Goal: Complete application form: Complete application form

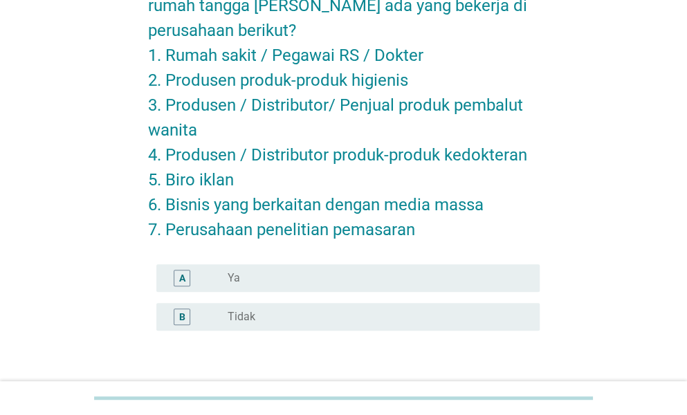
scroll to position [134, 0]
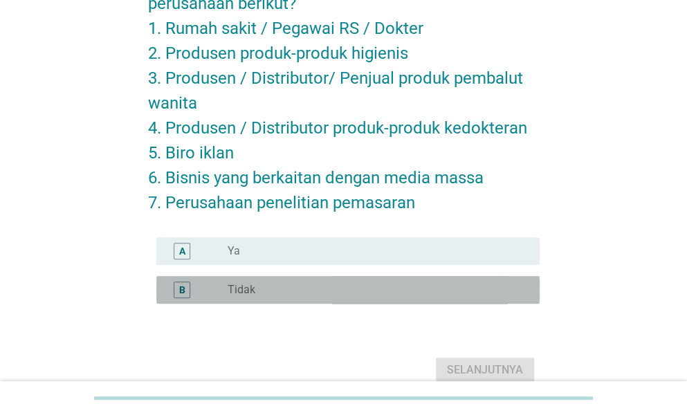
click at [426, 290] on div "radio_button_unchecked Tidak" at bounding box center [372, 290] width 290 height 14
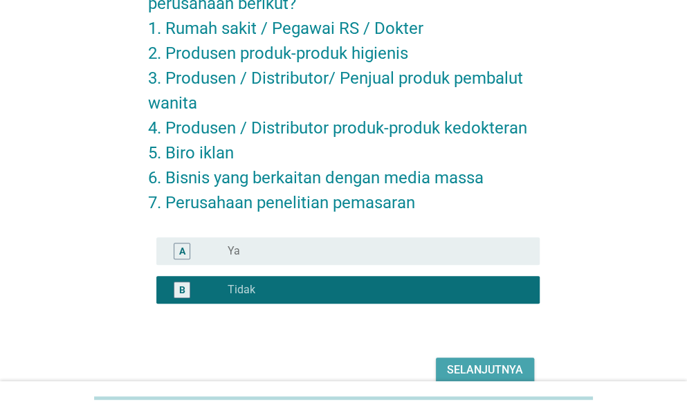
click at [490, 375] on div "Selanjutnya" at bounding box center [485, 370] width 76 height 17
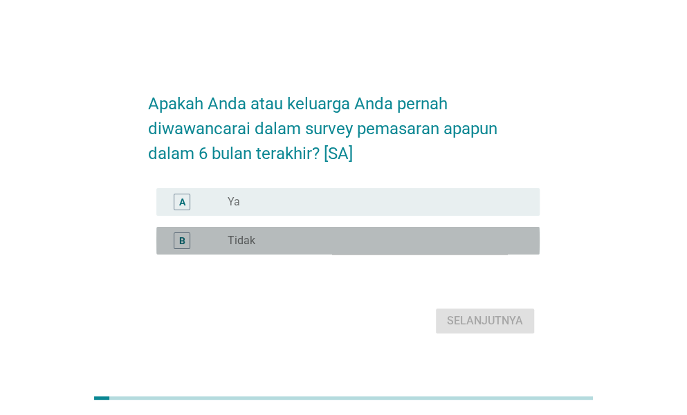
click at [501, 248] on div "radio_button_unchecked Tidak" at bounding box center [372, 241] width 290 height 14
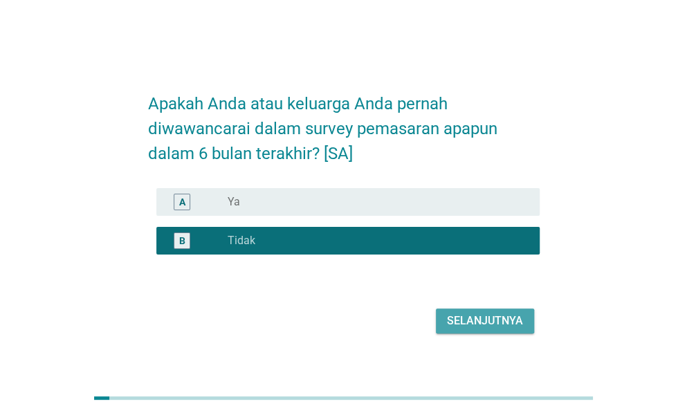
click at [492, 329] on div "Selanjutnya" at bounding box center [485, 321] width 76 height 17
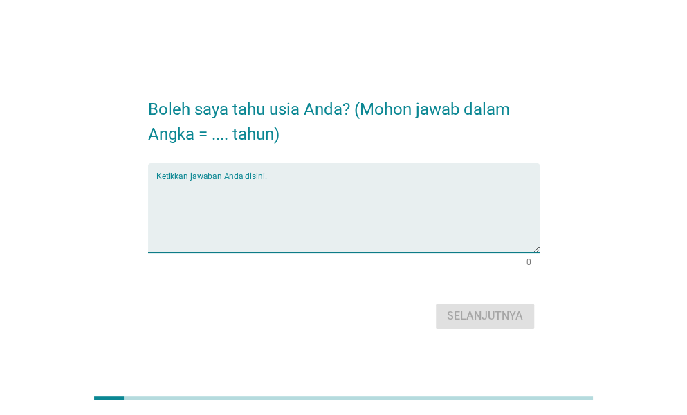
click at [438, 231] on textarea "Ketikkan jawaban Anda disini." at bounding box center [347, 216] width 383 height 73
type textarea "25"
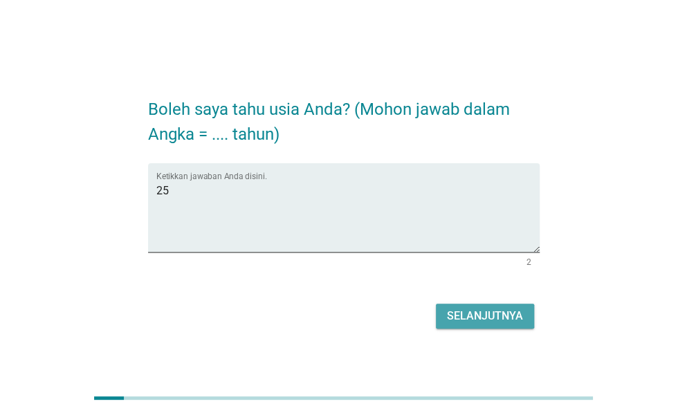
click at [501, 323] on div "Selanjutnya" at bounding box center [485, 316] width 76 height 17
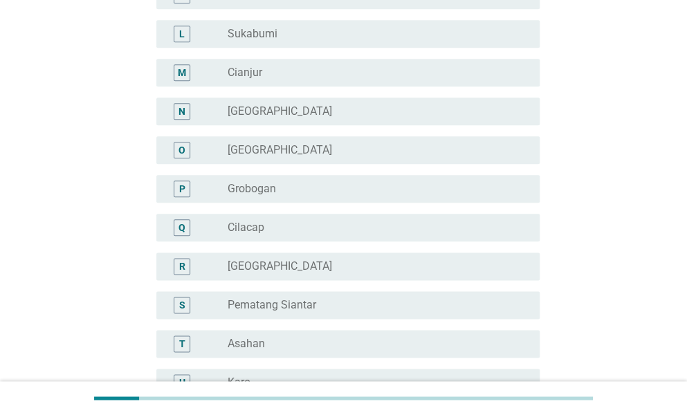
scroll to position [535, 0]
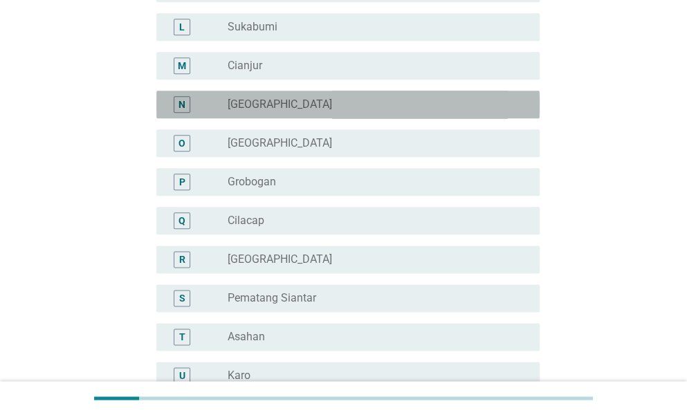
click at [389, 109] on div "radio_button_unchecked [GEOGRAPHIC_DATA]" at bounding box center [372, 104] width 290 height 14
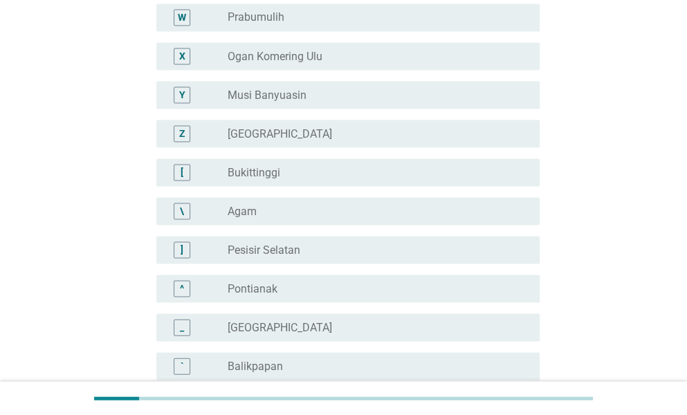
scroll to position [1307, 0]
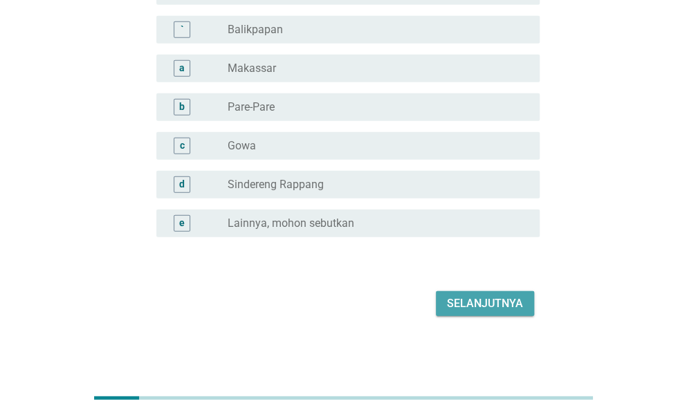
click at [507, 298] on div "Selanjutnya" at bounding box center [485, 303] width 76 height 17
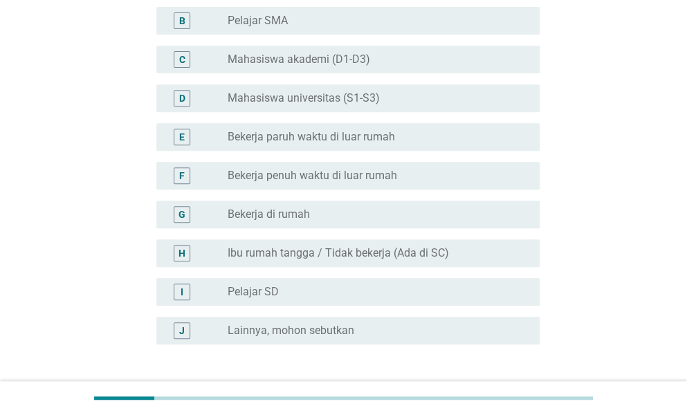
scroll to position [181, 0]
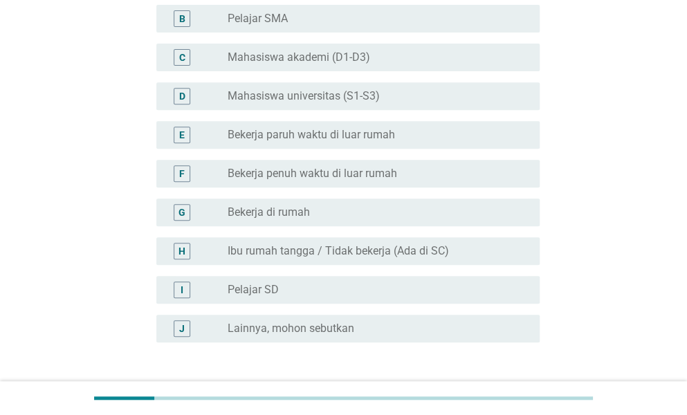
click at [492, 208] on div "radio_button_unchecked Bekerja di rumah" at bounding box center [372, 212] width 290 height 14
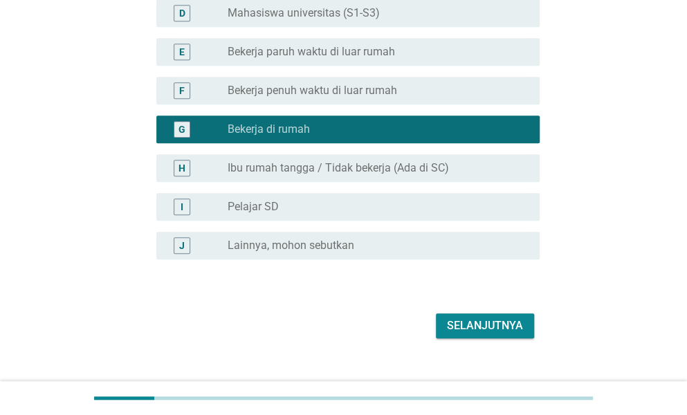
scroll to position [268, 0]
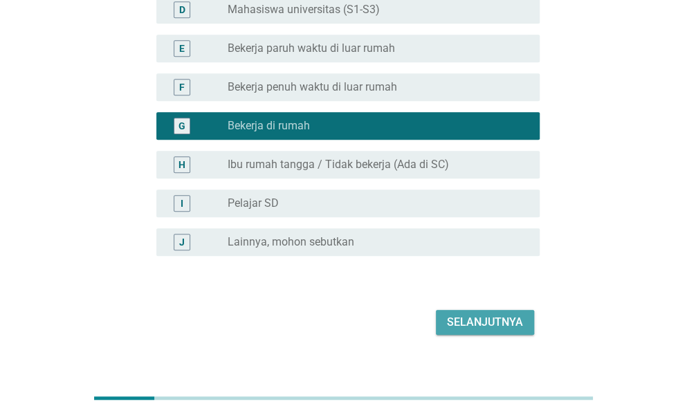
click at [492, 316] on div "Selanjutnya" at bounding box center [485, 322] width 76 height 17
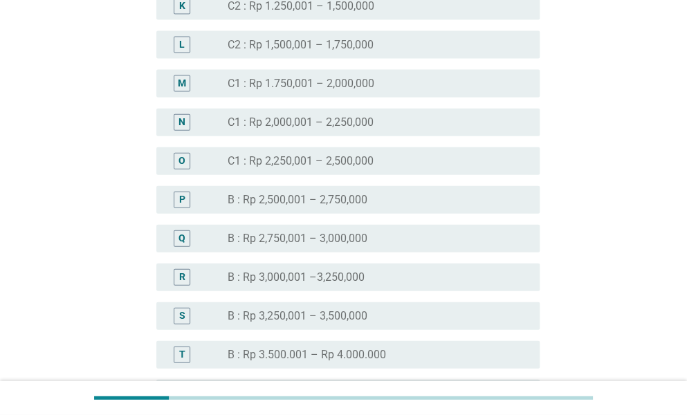
scroll to position [1192, 0]
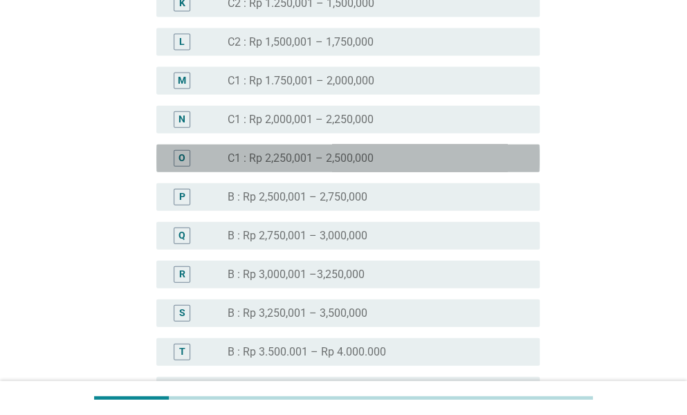
click at [455, 154] on div "radio_button_unchecked C1 : Rp 2,250,001 – 2,500,000" at bounding box center [372, 158] width 290 height 14
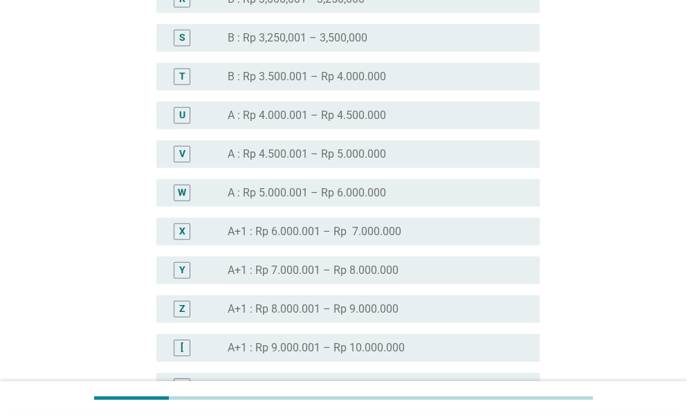
scroll to position [1747, 0]
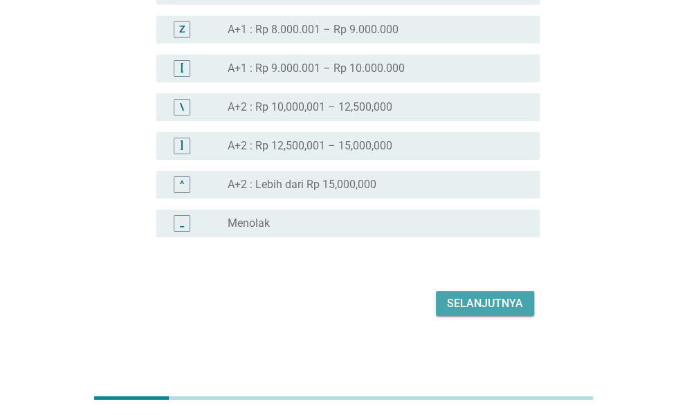
click at [530, 303] on button "Selanjutnya" at bounding box center [485, 303] width 98 height 25
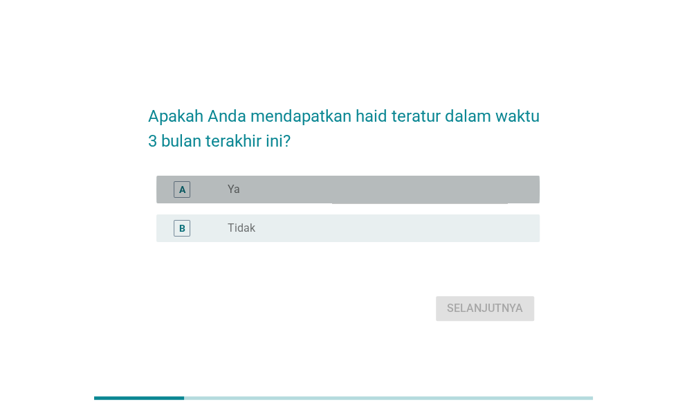
click at [449, 191] on div "radio_button_unchecked Ya" at bounding box center [372, 190] width 290 height 14
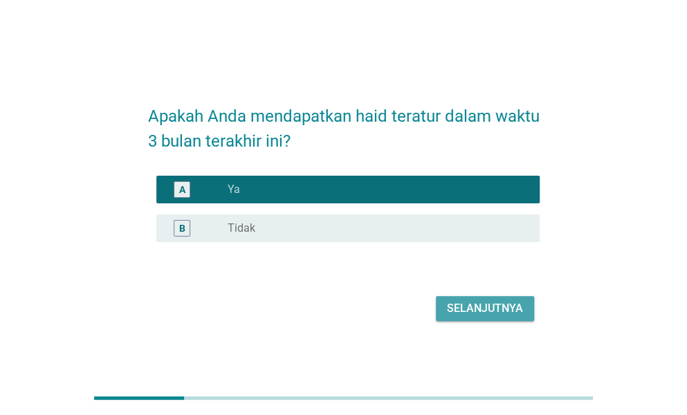
click at [486, 304] on div "Selanjutnya" at bounding box center [485, 308] width 76 height 17
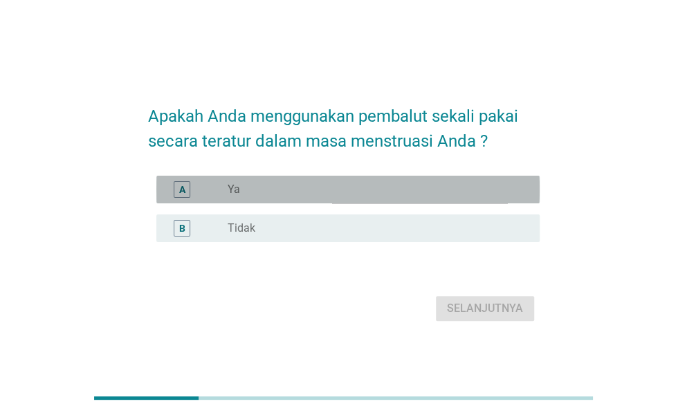
click at [451, 183] on div "radio_button_unchecked Ya" at bounding box center [372, 190] width 290 height 14
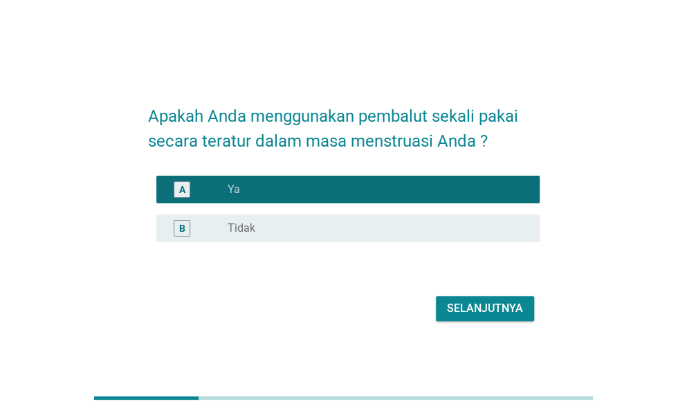
click at [494, 310] on div "Selanjutnya" at bounding box center [485, 308] width 76 height 17
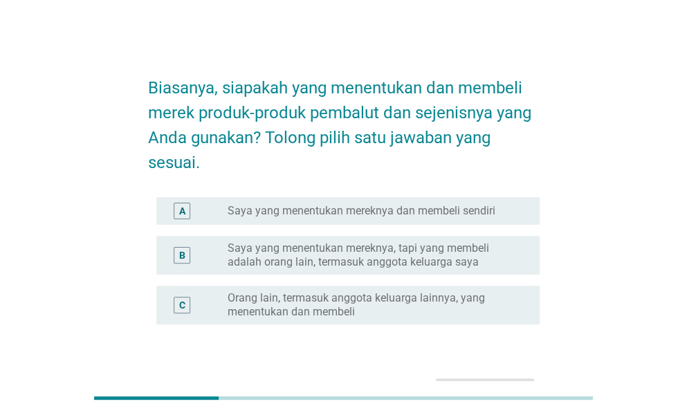
scroll to position [87, 0]
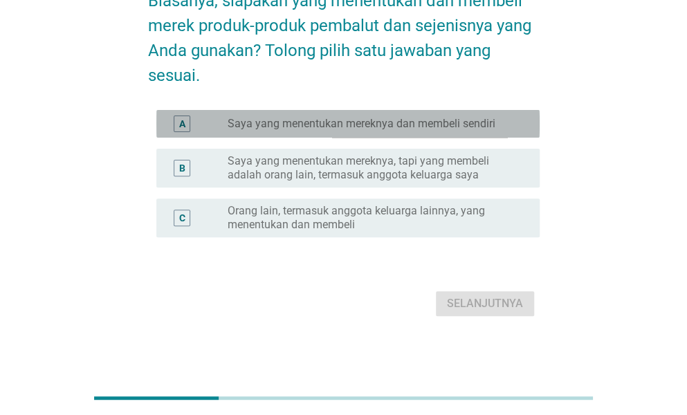
click at [449, 120] on label "Saya yang menentukan mereknya dan membeli sendiri" at bounding box center [361, 124] width 268 height 14
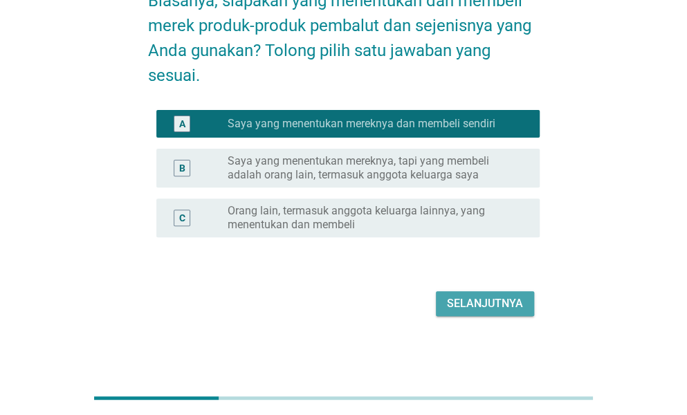
click at [490, 305] on div "Selanjutnya" at bounding box center [485, 303] width 76 height 17
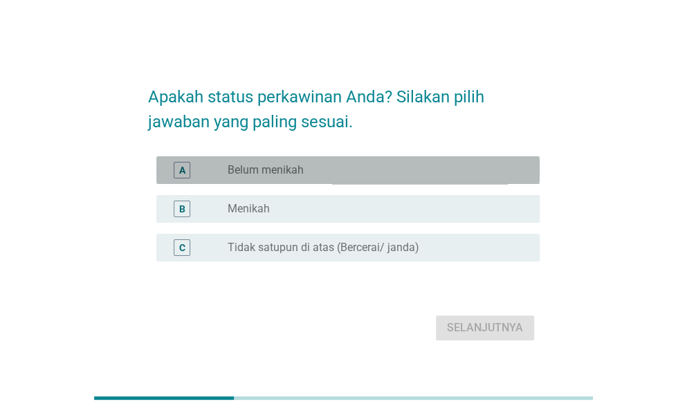
click at [437, 175] on div "radio_button_unchecked Belum menikah" at bounding box center [372, 170] width 290 height 14
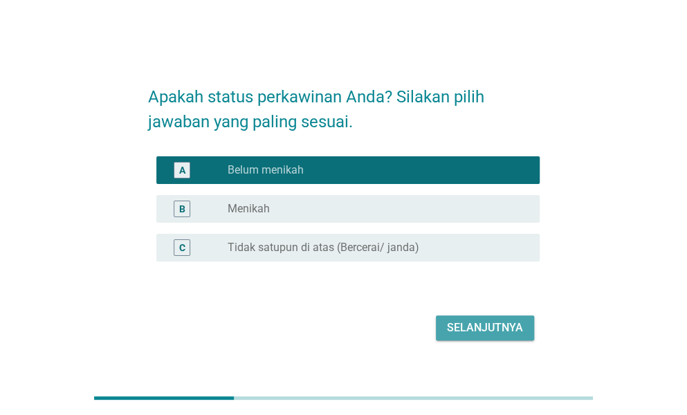
click at [474, 320] on div "Selanjutnya" at bounding box center [485, 327] width 76 height 17
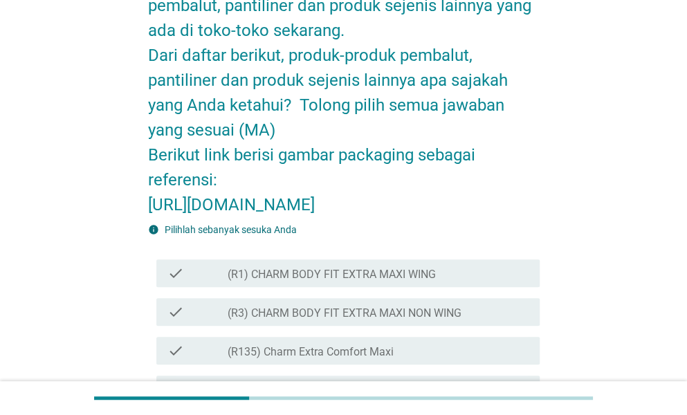
scroll to position [140, 0]
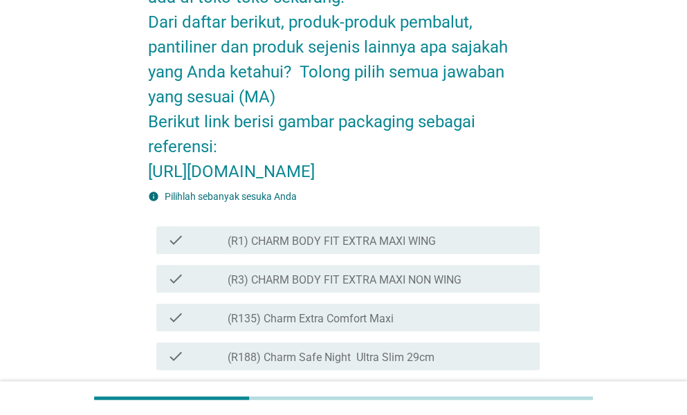
drag, startPoint x: 254, startPoint y: 250, endPoint x: 137, endPoint y: 175, distance: 138.7
copy h2 "[URL][DOMAIN_NAME]"
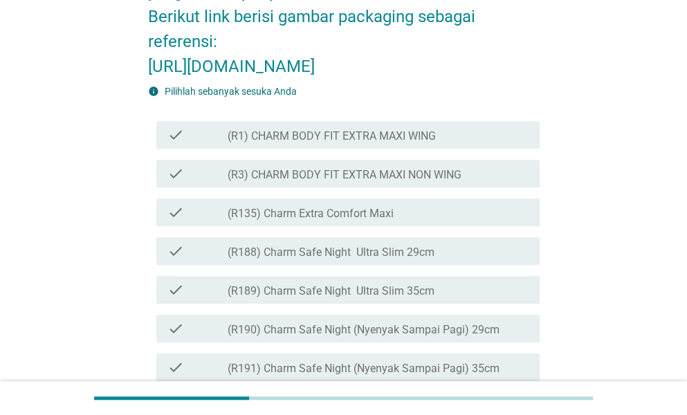
scroll to position [246, 0]
click at [281, 142] on div "check_box_outline_blank (R1) CHARM BODY FIT EXTRA MAXI WING" at bounding box center [377, 134] width 301 height 17
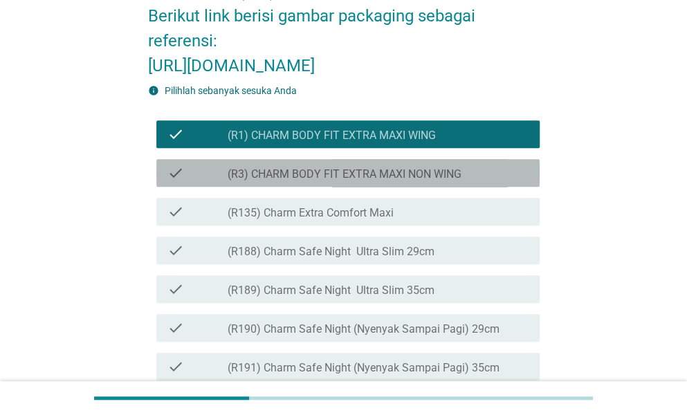
click at [312, 181] on label "(R3) CHARM BODY FIT EXTRA MAXI NON WING" at bounding box center [344, 174] width 234 height 14
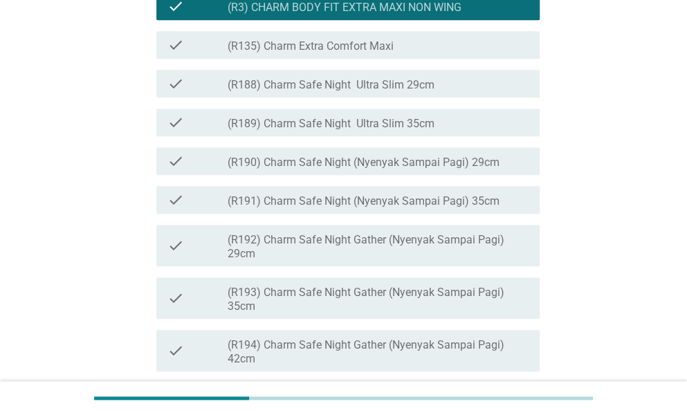
scroll to position [413, 0]
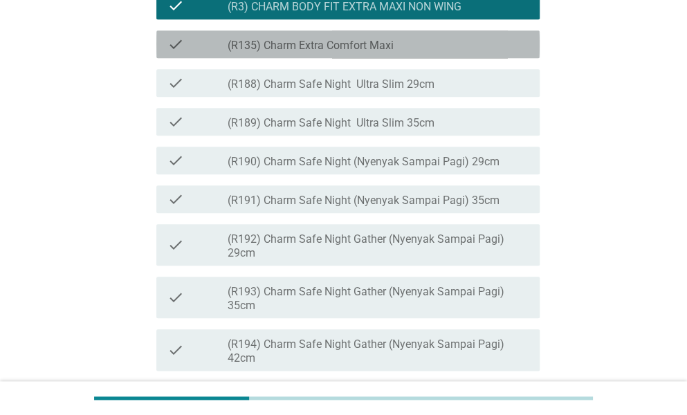
click at [366, 53] on label "(R135) Charm Extra Comfort Maxi" at bounding box center [310, 46] width 166 height 14
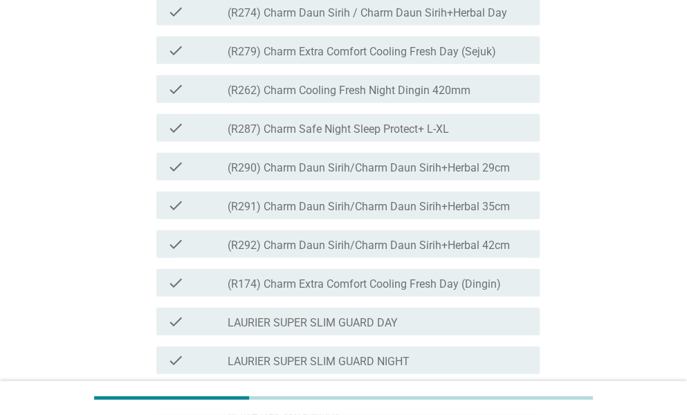
scroll to position [1194, 0]
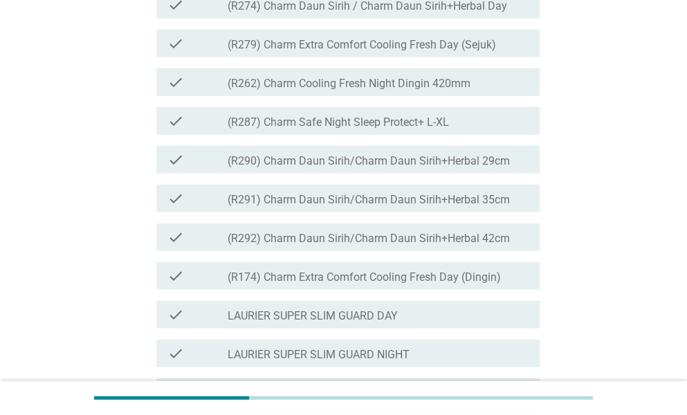
click at [386, 52] on label "(R279) Charm Extra Comfort Cooling Fresh Day (Sejuk)" at bounding box center [361, 45] width 268 height 14
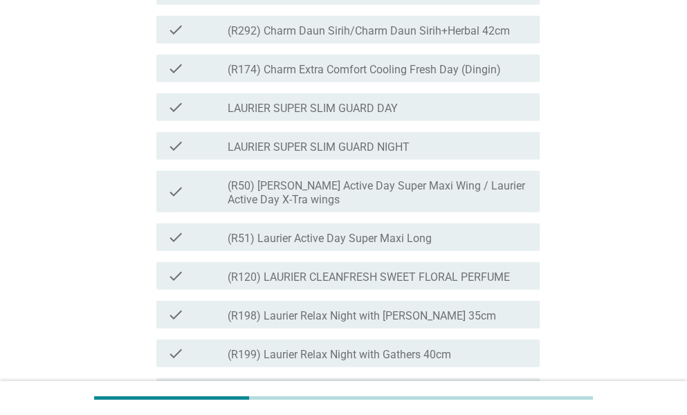
scroll to position [1406, 0]
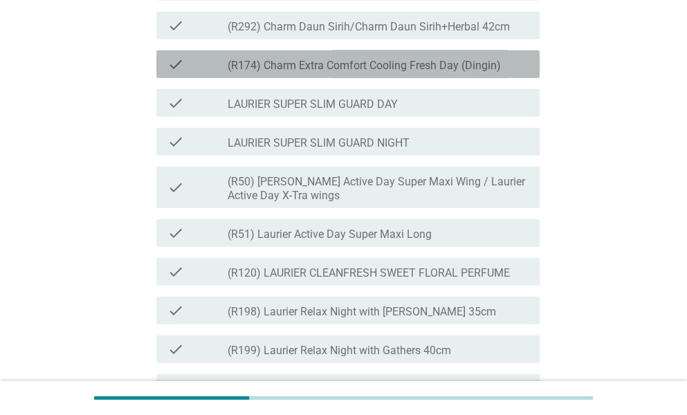
click at [397, 73] on label "(R174) Charm Extra Comfort Cooling Fresh Day (Dingin)" at bounding box center [363, 66] width 273 height 14
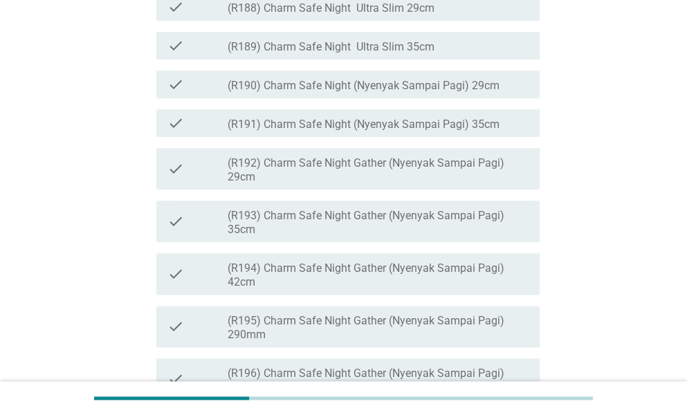
scroll to position [496, 0]
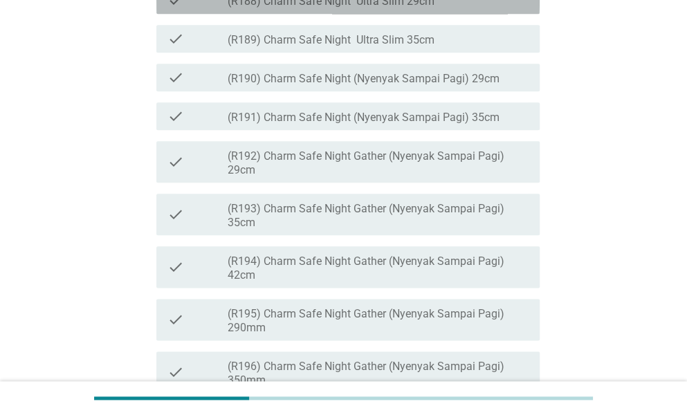
click at [379, 8] on label "(R188) Charm Safe Night Ultra Slim 29cm" at bounding box center [330, 1] width 207 height 14
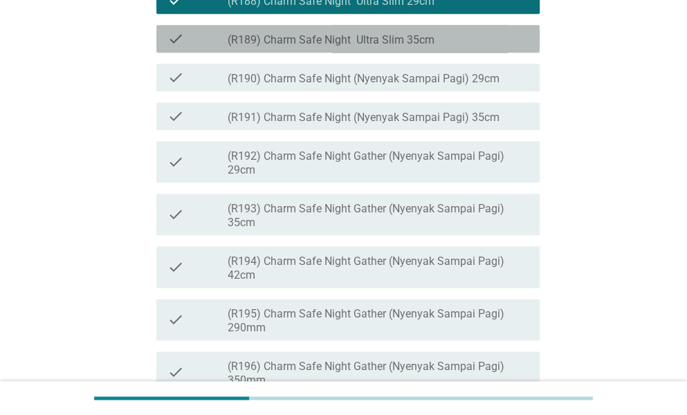
click at [393, 47] on label "(R189) Charm Safe Night Ultra Slim 35cm" at bounding box center [330, 40] width 207 height 14
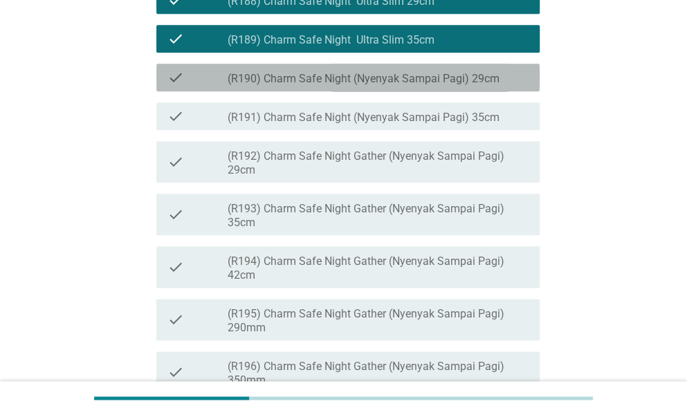
click at [406, 86] on label "(R190) Charm Safe Night (Nyenyak Sampai Pagi) 29cm" at bounding box center [363, 79] width 272 height 14
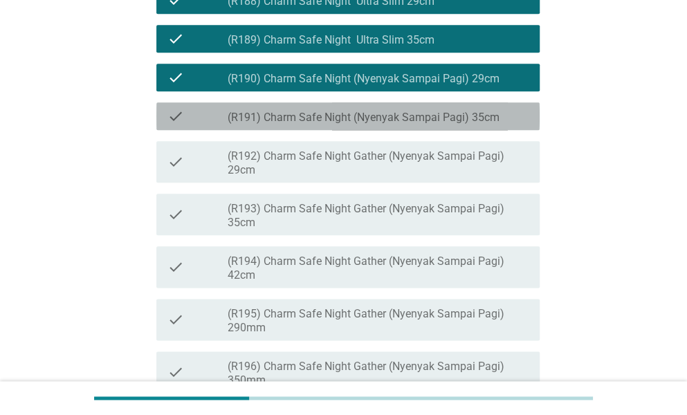
click at [412, 124] on label "(R191) Charm Safe Night (Nyenyak Sampai Pagi) 35cm" at bounding box center [363, 118] width 272 height 14
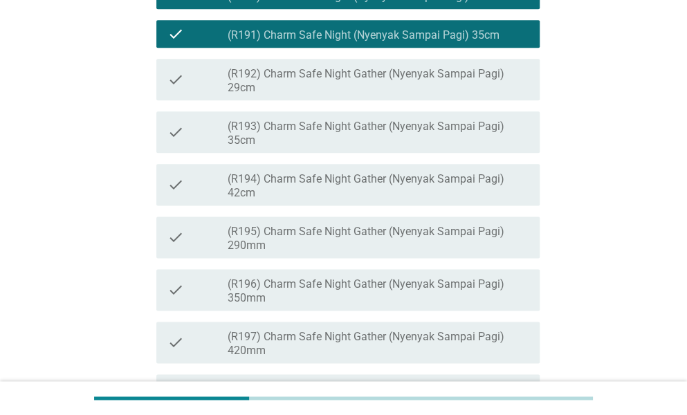
scroll to position [579, 0]
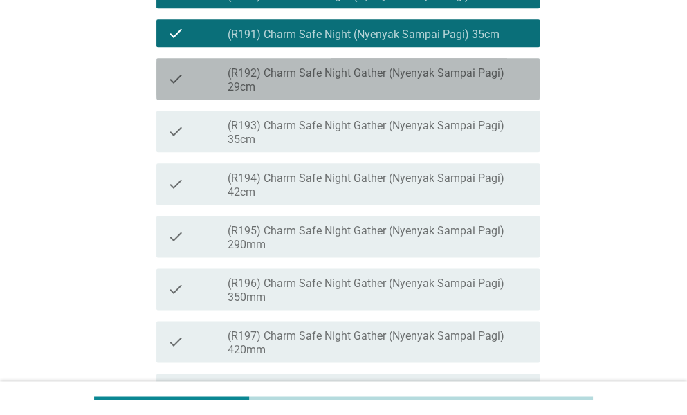
click at [361, 94] on label "(R192) Charm Safe Night Gather (Nyenyak Sampai Pagi) 29cm" at bounding box center [377, 80] width 301 height 28
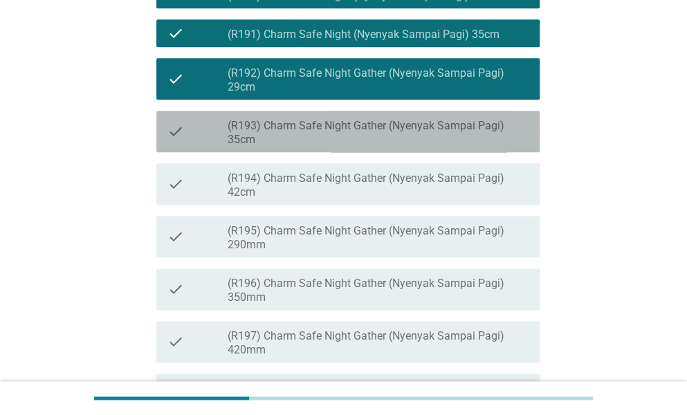
click at [382, 147] on label "(R193) Charm Safe Night Gather (Nyenyak Sampai Pagi) 35cm" at bounding box center [377, 133] width 301 height 28
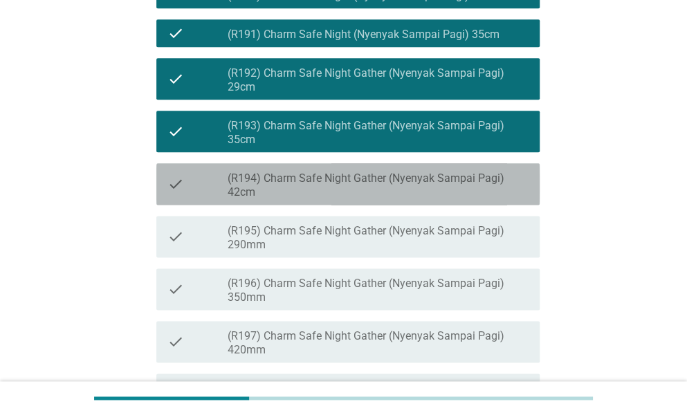
click at [391, 205] on div "check check_box_outline_blank (R194) Charm Safe Night Gather (Nyenyak Sampai Pa…" at bounding box center [347, 183] width 383 height 41
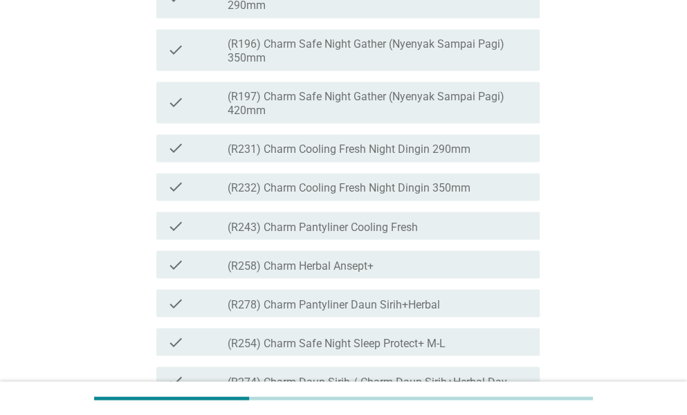
scroll to position [821, 0]
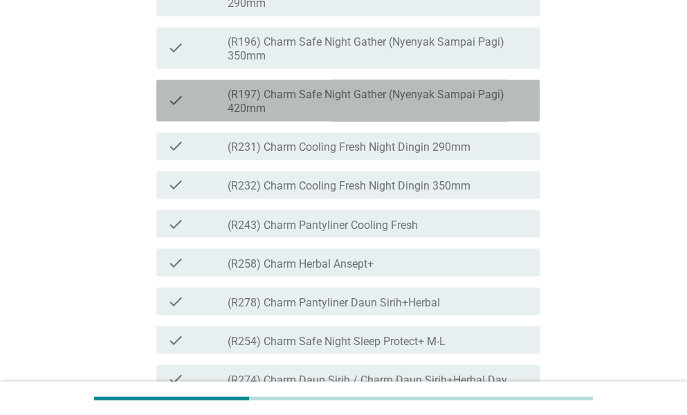
click at [352, 115] on label "(R197) Charm Safe Night Gather (Nyenyak Sampai Pagi) 420mm" at bounding box center [377, 102] width 301 height 28
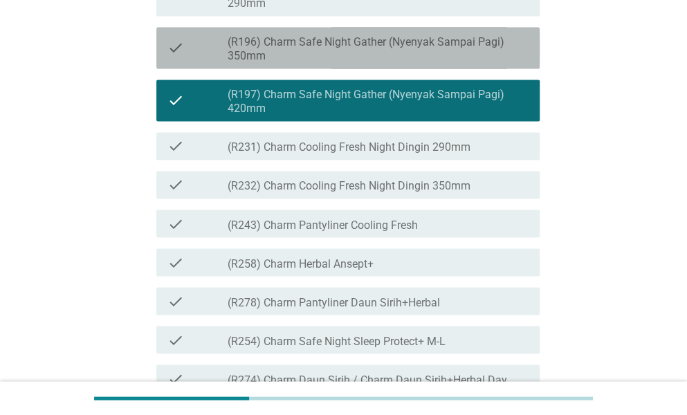
click at [430, 63] on label "(R196) Charm Safe Night Gather (Nyenyak Sampai Pagi) 350mm" at bounding box center [377, 49] width 301 height 28
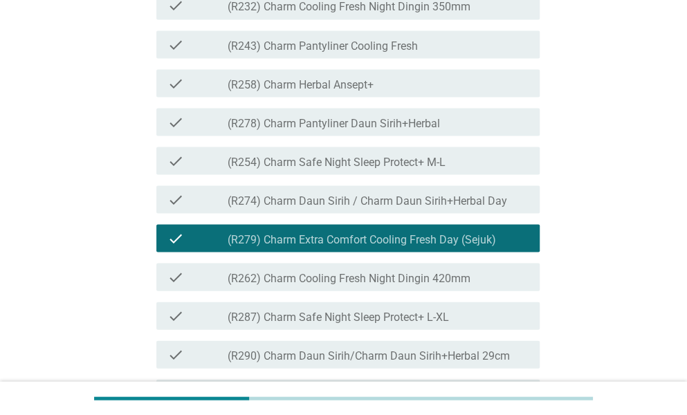
scroll to position [1000, 0]
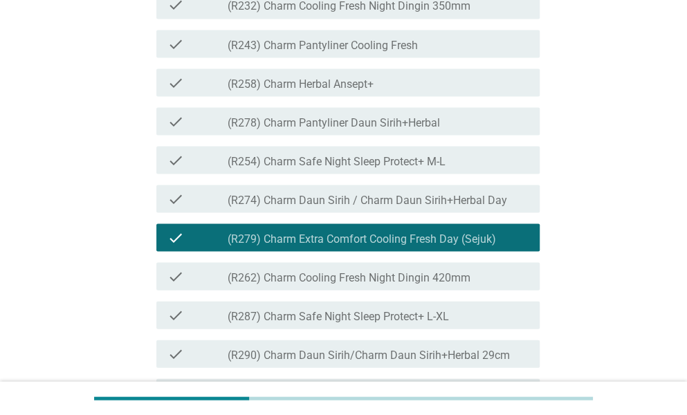
click at [379, 52] on div "check_box_outline_blank (R243) Charm Pantyliner Cooling Fresh" at bounding box center [377, 43] width 301 height 17
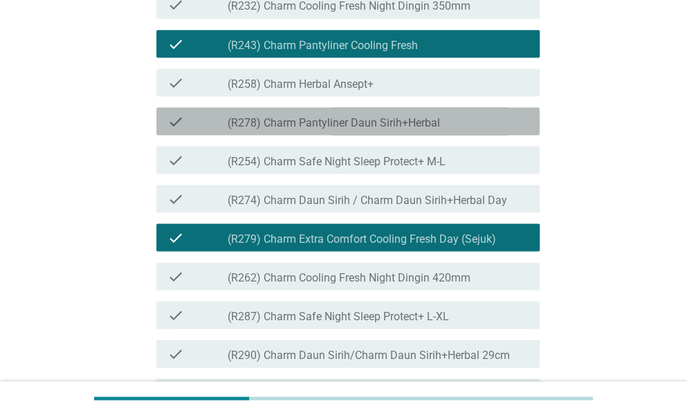
click at [426, 129] on label "(R278) Charm Pantyliner Daun Sirih+Herbal" at bounding box center [333, 122] width 212 height 14
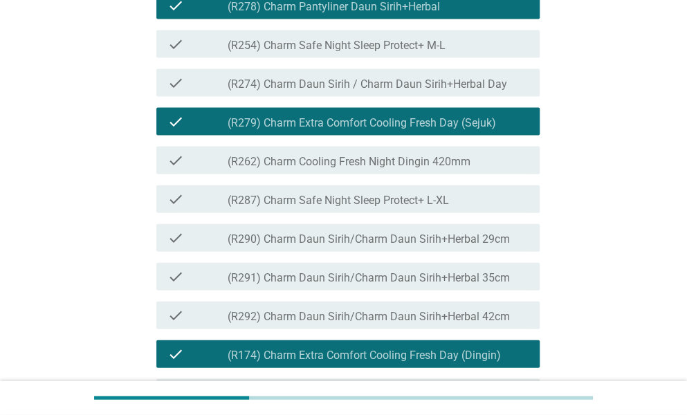
scroll to position [1126, 0]
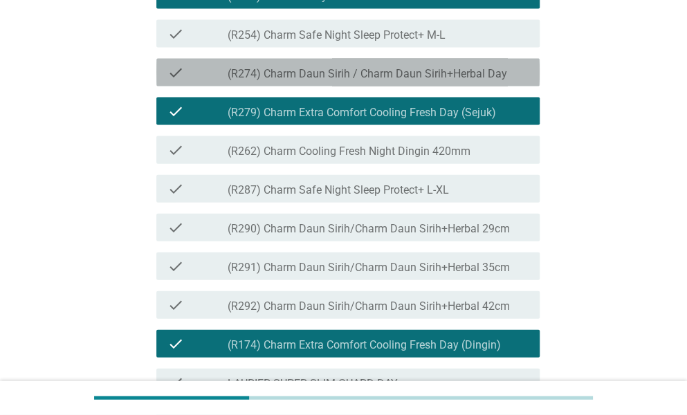
click at [376, 81] on label "(R274) Charm Daun Sirih / Charm Daun Sirih+Herbal Day" at bounding box center [366, 74] width 279 height 14
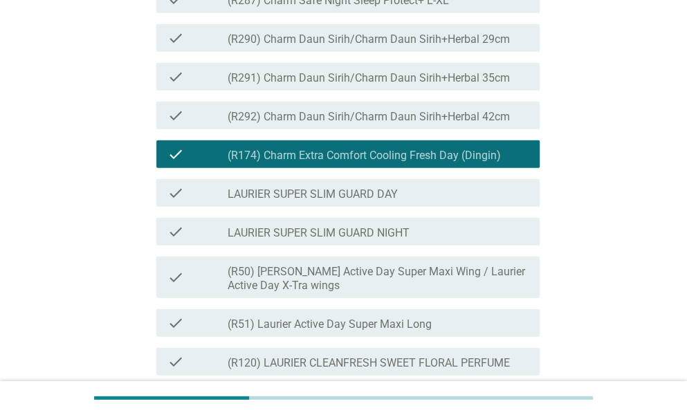
scroll to position [1317, 0]
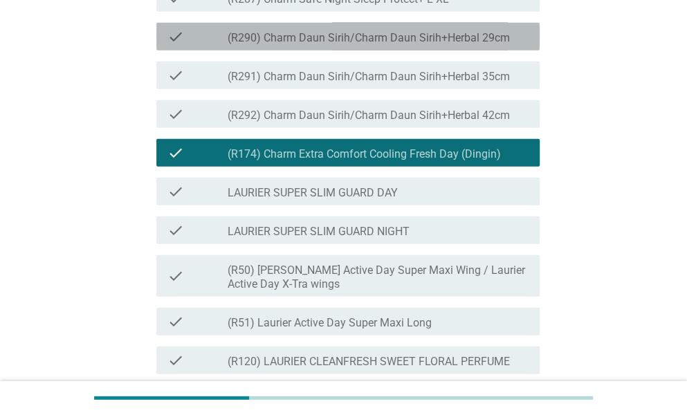
click at [376, 45] on label "(R290) Charm Daun Sirih/Charm Daun Sirih+Herbal 29cm" at bounding box center [368, 38] width 282 height 14
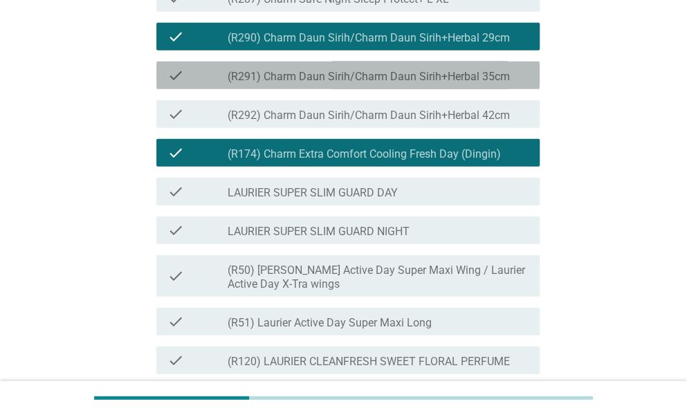
click at [382, 84] on label "(R291) Charm Daun Sirih/Charm Daun Sirih+Herbal 35cm" at bounding box center [368, 77] width 282 height 14
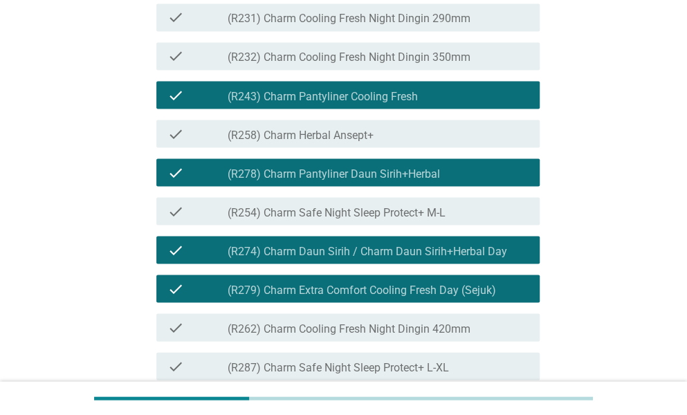
scroll to position [949, 0]
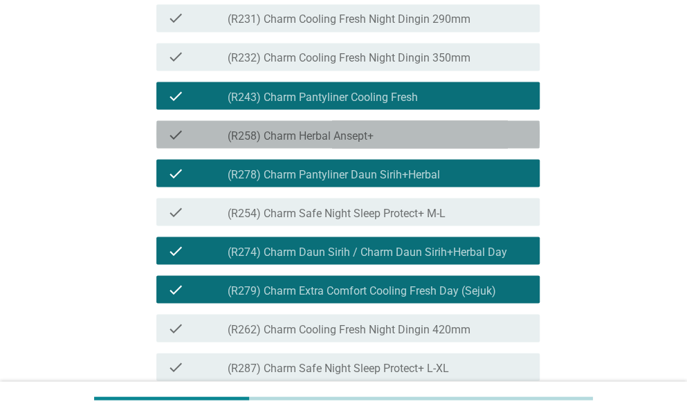
click at [333, 142] on label "(R258) Charm Herbal Ansept+" at bounding box center [300, 136] width 146 height 14
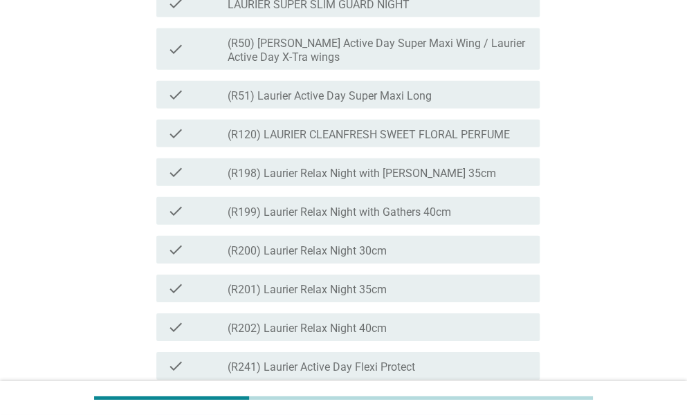
scroll to position [1545, 0]
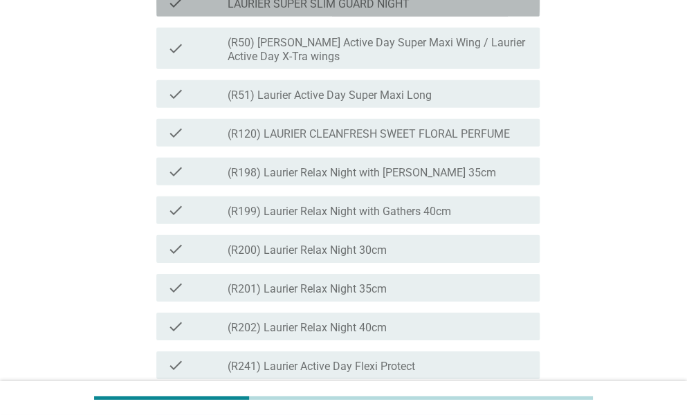
click at [393, 17] on div "check check_box_outline_blank LAURIER SUPER SLIM GUARD NIGHT" at bounding box center [347, 3] width 383 height 28
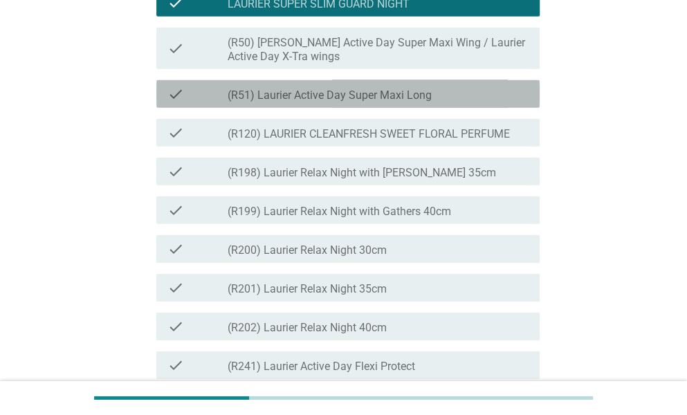
click at [441, 102] on div "check_box_outline_blank (R51) Laurier Active Day Super Maxi Long" at bounding box center [377, 94] width 301 height 17
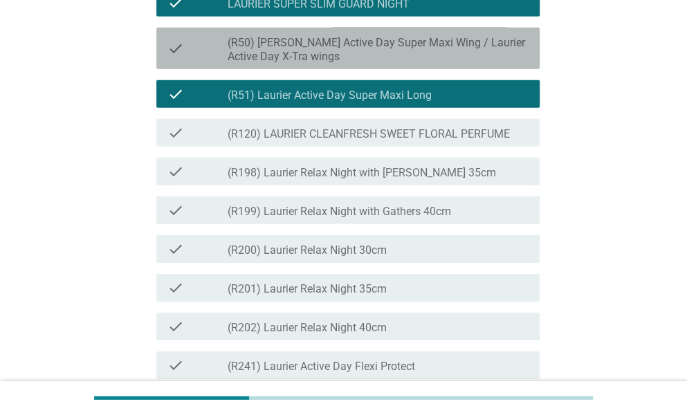
click at [414, 64] on label "(R50) [PERSON_NAME] Active Day Super Maxi Wing / Laurier Active Day X-Tra wings" at bounding box center [377, 50] width 301 height 28
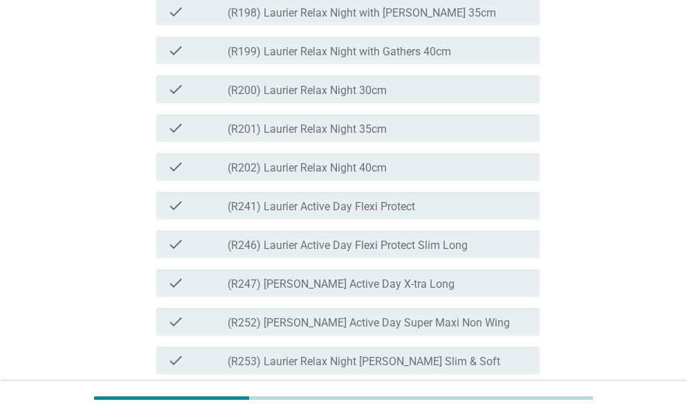
scroll to position [1722, 0]
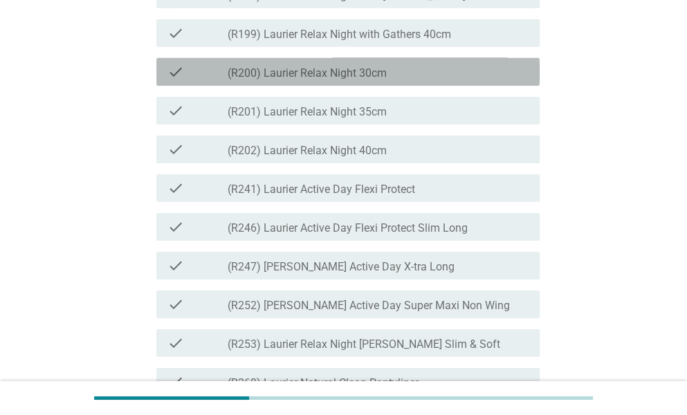
click at [421, 80] on div "check_box_outline_blank (R200) Laurier Relax Night 30cm" at bounding box center [377, 72] width 301 height 17
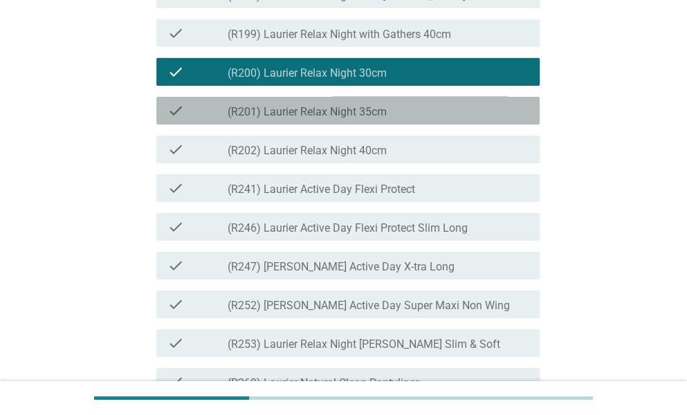
click at [438, 124] on div "check check_box_outline_blank (R201) Laurier Relax Night 35cm" at bounding box center [347, 111] width 383 height 28
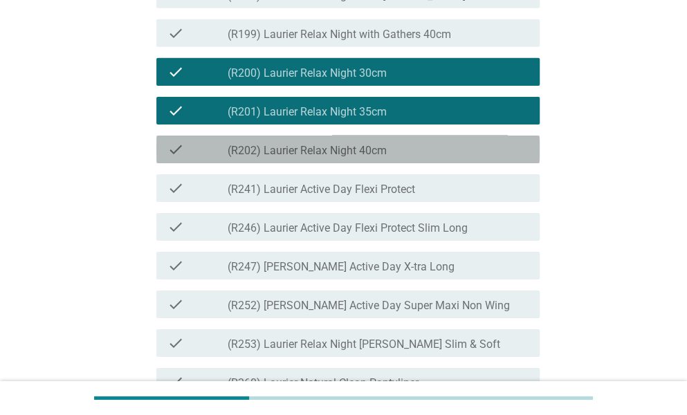
click at [449, 158] on div "check_box_outline_blank (R202) Laurier Relax Night 40cm" at bounding box center [377, 149] width 301 height 17
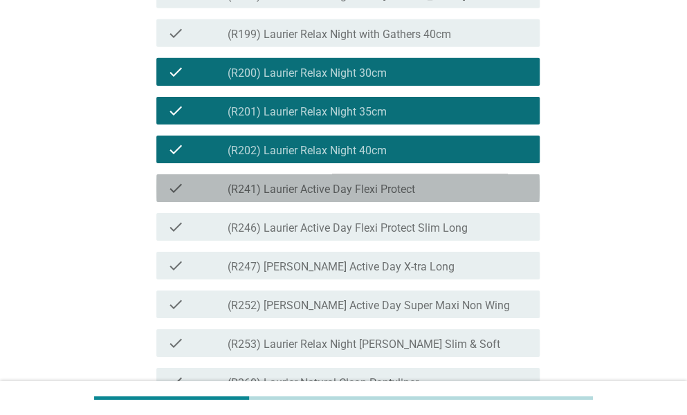
click at [454, 196] on div "check_box_outline_blank (R241) Laurier Active Day Flexi Protect" at bounding box center [377, 188] width 301 height 17
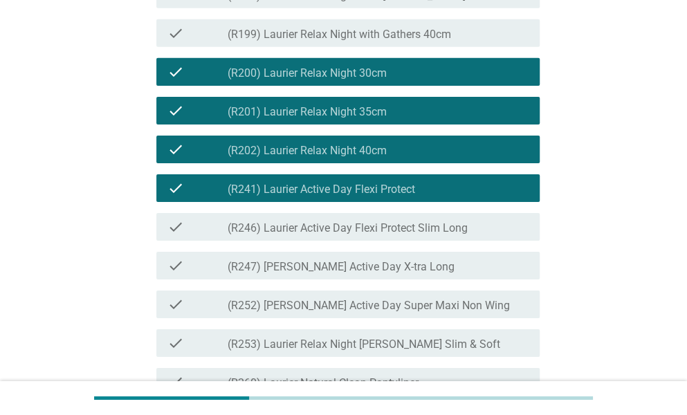
click at [463, 235] on label "(R246) Laurier Active Day Flexi Protect Slim Long" at bounding box center [347, 228] width 240 height 14
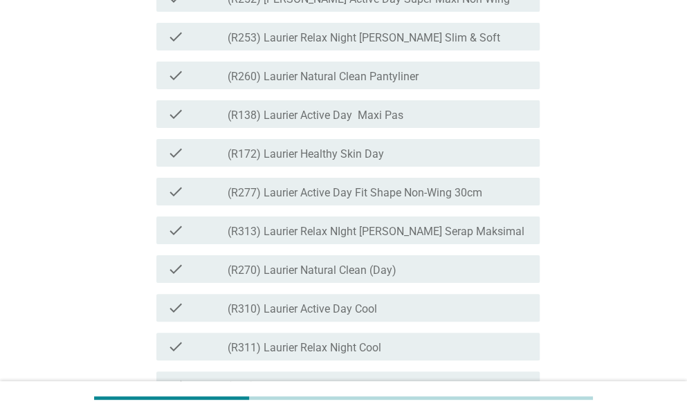
scroll to position [2029, 0]
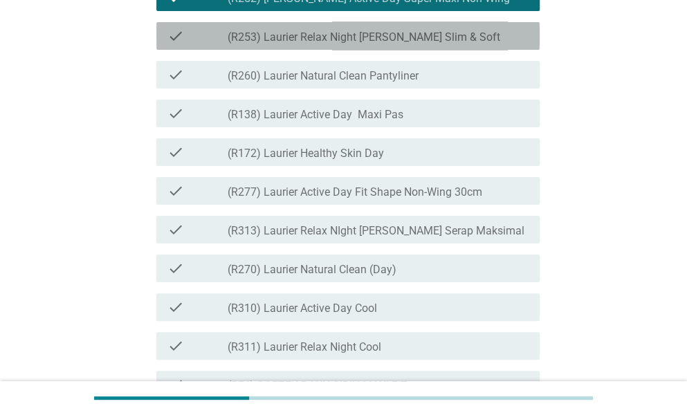
click at [445, 50] on div "check check_box_outline_blank (R253) Laurier Relax Night [PERSON_NAME] Slim & S…" at bounding box center [347, 36] width 383 height 28
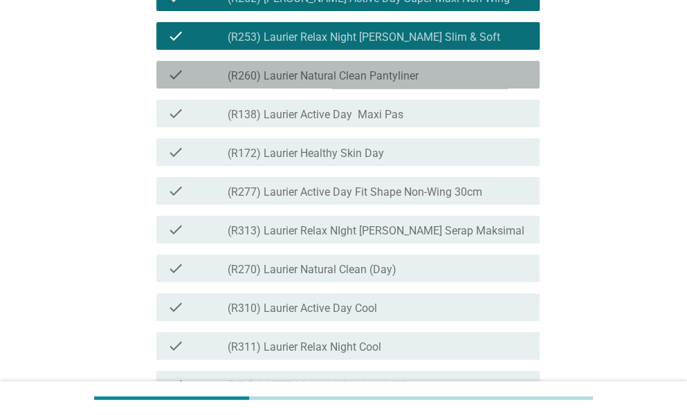
click at [454, 89] on div "check check_box_outline_blank (R260) Laurier Natural Clean Pantyliner" at bounding box center [347, 75] width 383 height 28
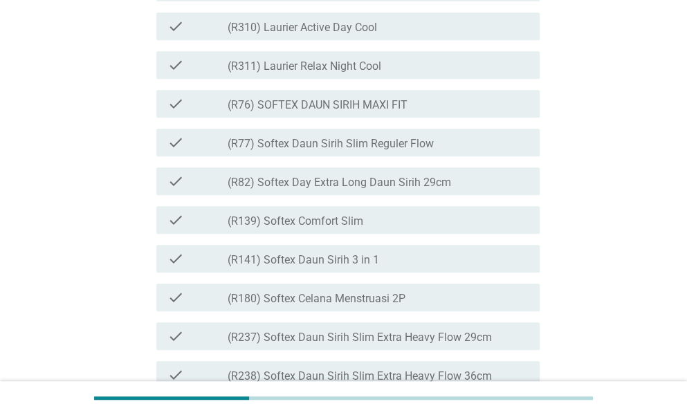
scroll to position [2310, 0]
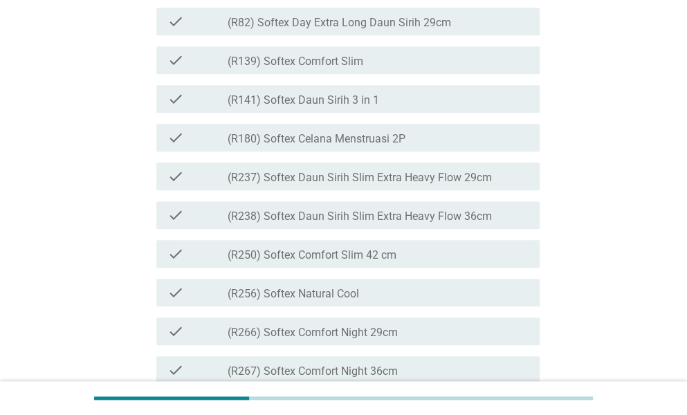
scroll to position [2477, 0]
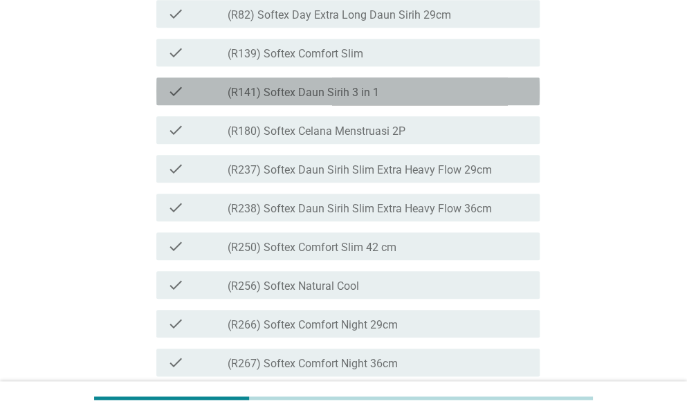
click at [400, 100] on div "check_box_outline_blank (R141) Softex Daun Sirih 3 in 1" at bounding box center [377, 91] width 301 height 17
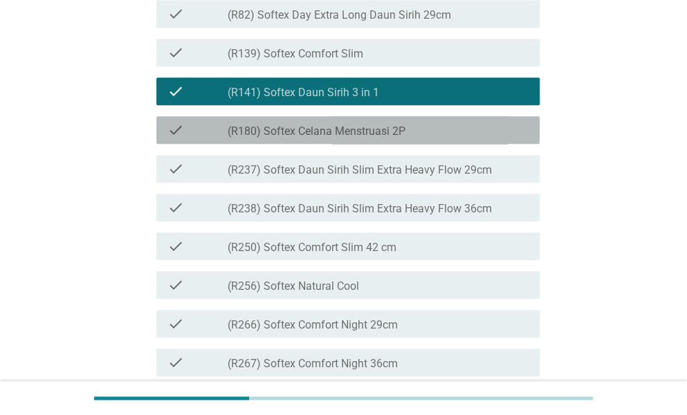
click at [424, 138] on div "check_box_outline_blank (R180) Softex Celana Menstruasi 2P" at bounding box center [377, 130] width 301 height 17
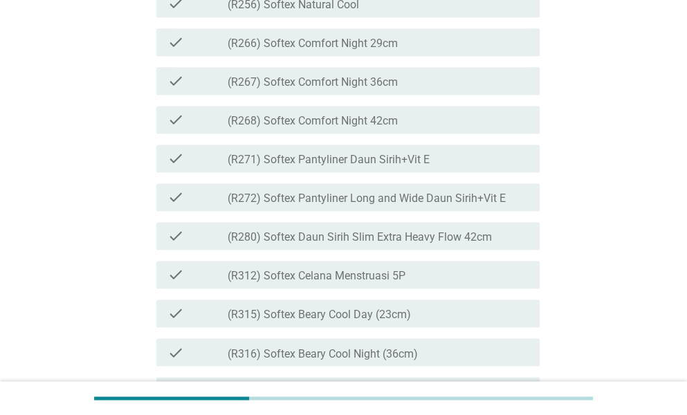
scroll to position [2759, 0]
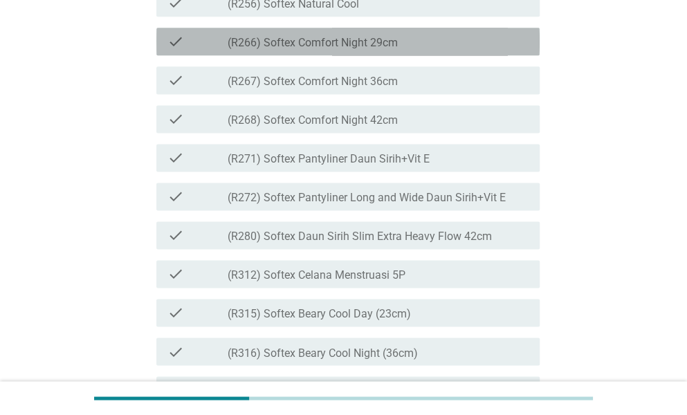
click at [421, 50] on div "check_box_outline_blank (R266) Softex Comfort Night 29cm" at bounding box center [377, 41] width 301 height 17
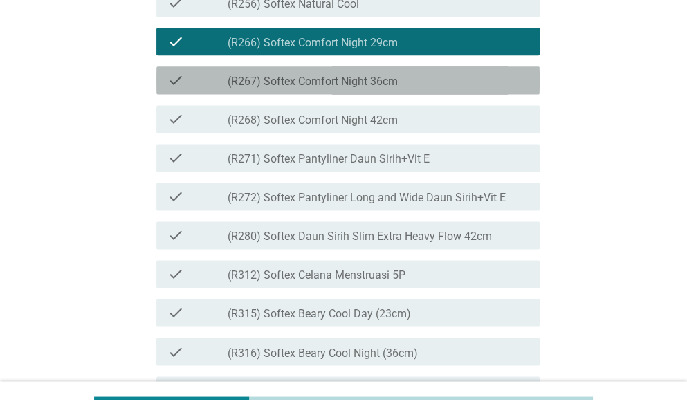
click at [416, 89] on div "check_box_outline_blank (R267) Softex Comfort Night 36cm" at bounding box center [377, 80] width 301 height 17
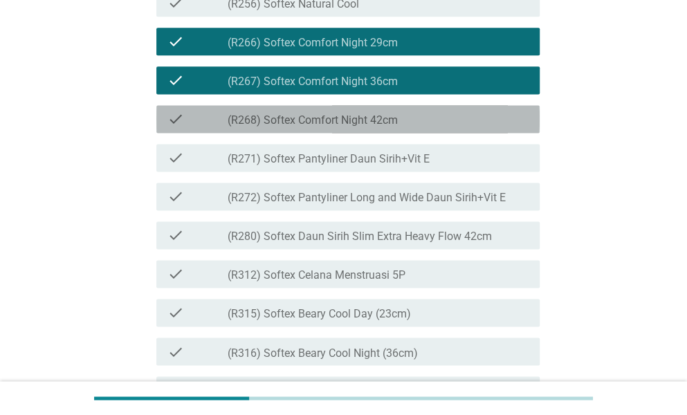
click at [412, 127] on div "check_box_outline_blank (R268) Softex Comfort Night 42cm" at bounding box center [377, 119] width 301 height 17
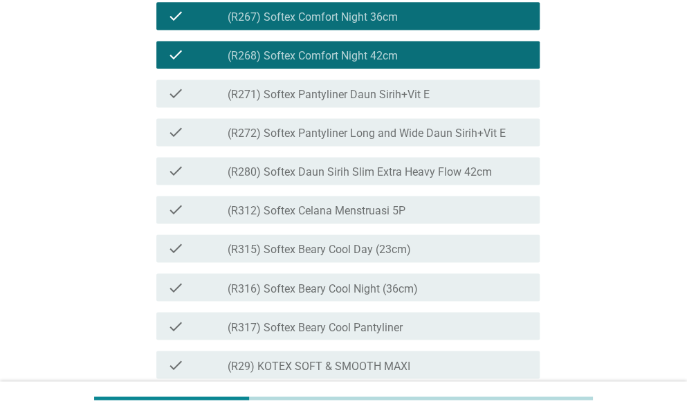
scroll to position [2848, 0]
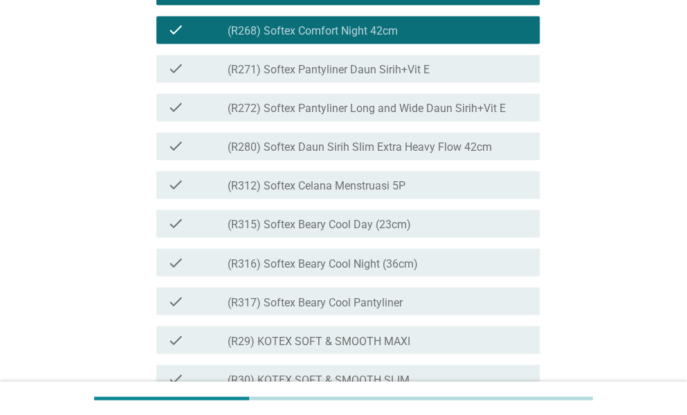
click at [435, 77] on div "check_box_outline_blank (R271) Softex Pantyliner Daun Sirih+Vit E" at bounding box center [377, 68] width 301 height 17
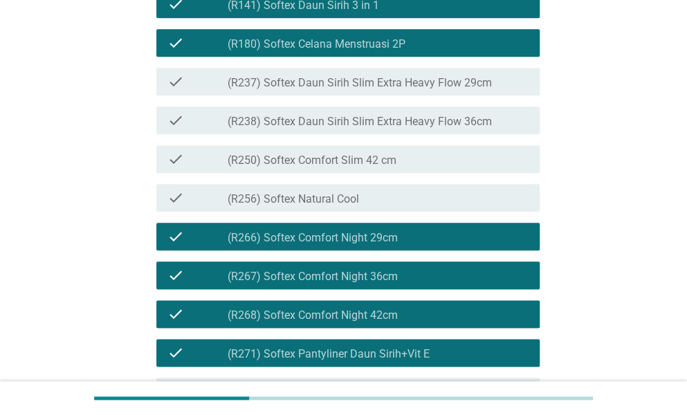
scroll to position [2563, 0]
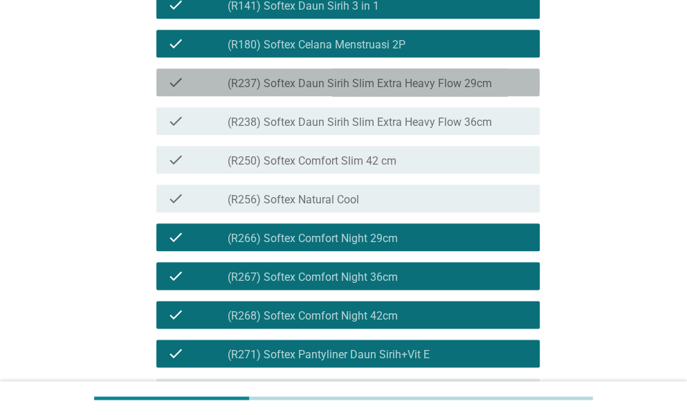
click at [299, 91] on label "(R237) Softex Daun Sirih Slim Extra Heavy Flow 29cm" at bounding box center [359, 84] width 264 height 14
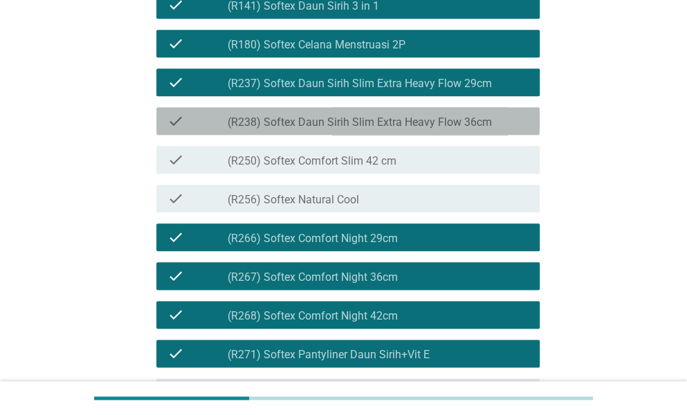
click at [394, 129] on label "(R238) Softex Daun Sirih Slim Extra Heavy Flow 36cm" at bounding box center [359, 122] width 264 height 14
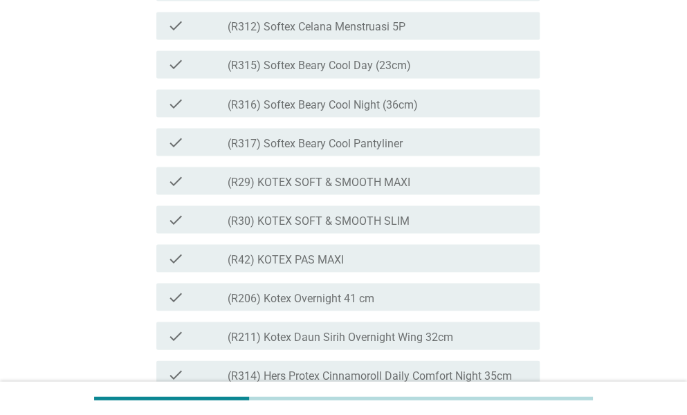
scroll to position [3012, 0]
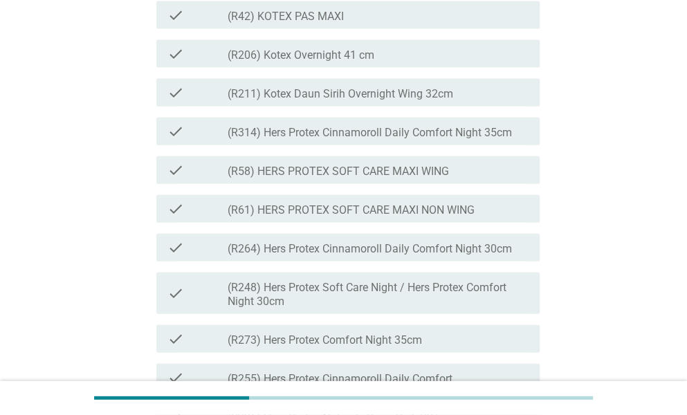
scroll to position [3256, 0]
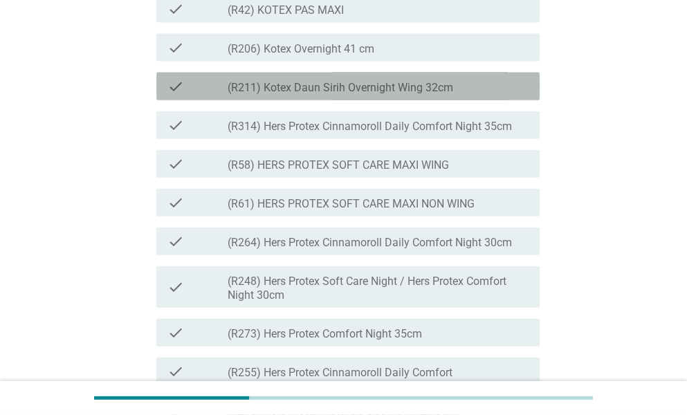
click at [372, 95] on label "(R211) Kotex Daun Sirih Overnight Wing 32cm" at bounding box center [339, 88] width 225 height 14
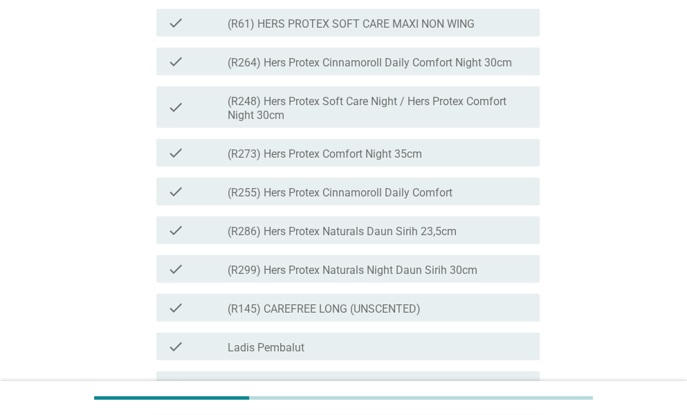
scroll to position [3438, 0]
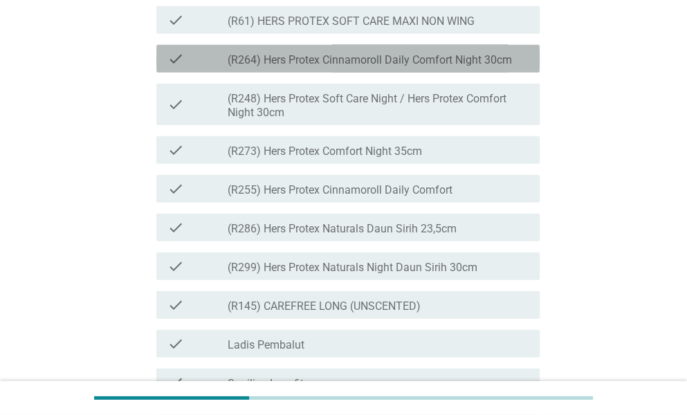
click at [399, 67] on label "(R264) Hers Protex Cinnamoroll Daily Comfort Night 30cm" at bounding box center [369, 60] width 284 height 14
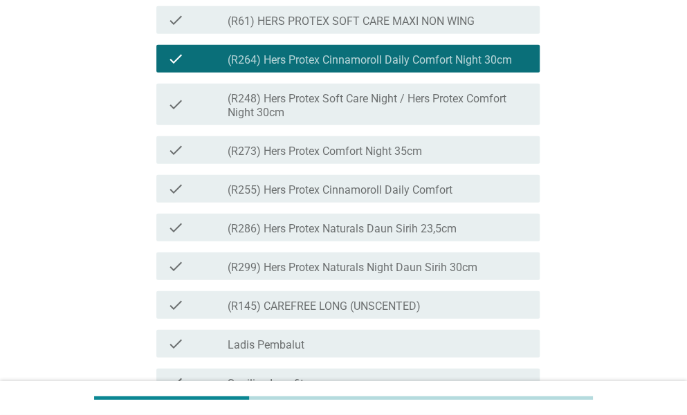
scroll to position [3480, 0]
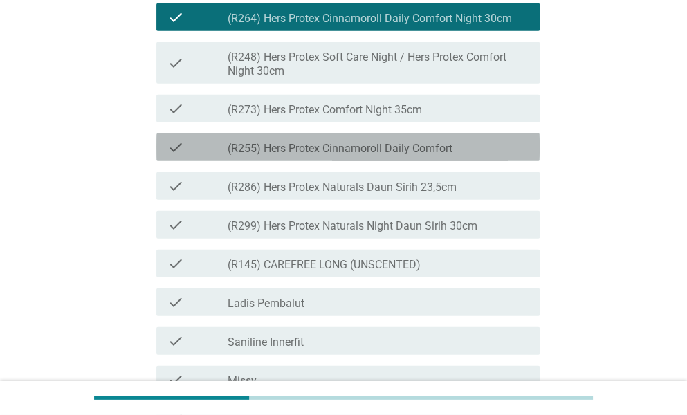
click at [440, 156] on label "(R255) Hers Protex Cinnamoroll Daily Comfort" at bounding box center [339, 149] width 225 height 14
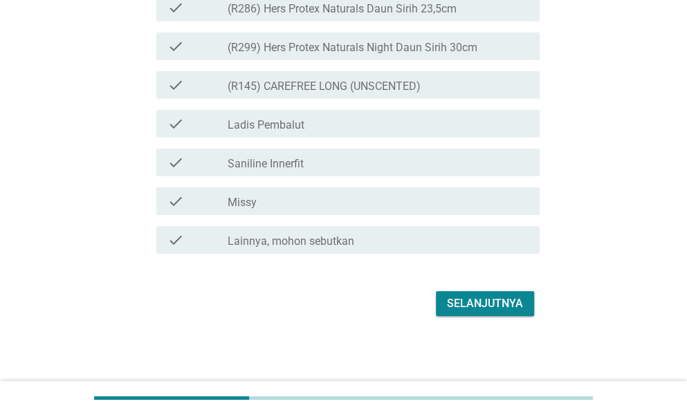
scroll to position [3740, 0]
click at [486, 308] on div "Selanjutnya" at bounding box center [485, 303] width 76 height 17
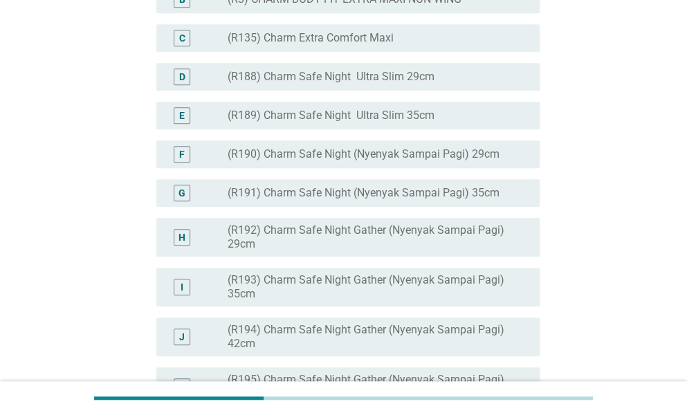
scroll to position [326, 0]
click at [412, 57] on div "C radio_button_unchecked (R135) Charm Extra Comfort Maxi" at bounding box center [343, 37] width 391 height 39
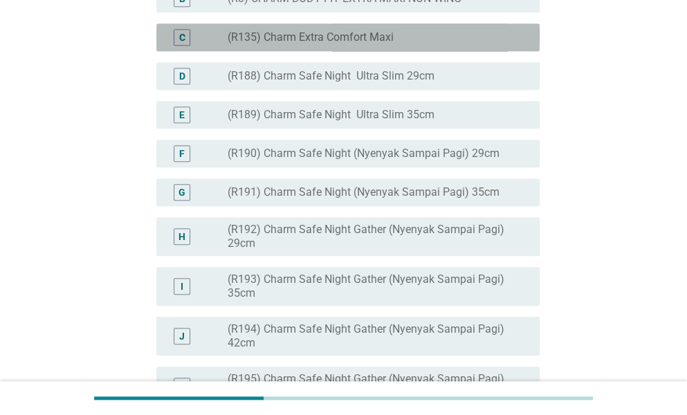
click at [433, 44] on div "radio_button_unchecked (R135) Charm Extra Comfort Maxi" at bounding box center [372, 37] width 290 height 14
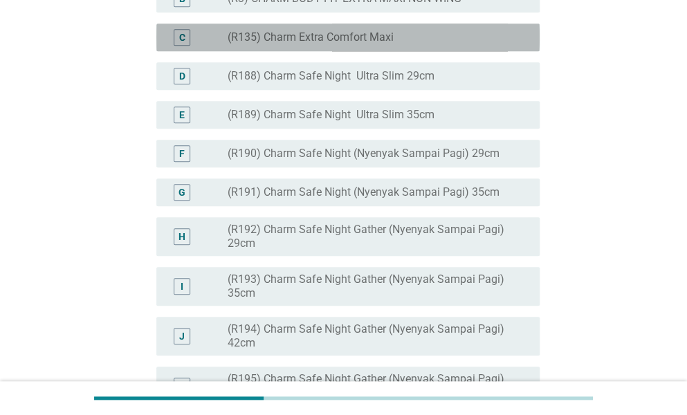
click at [416, 44] on div "radio_button_unchecked (R135) Charm Extra Comfort Maxi" at bounding box center [372, 37] width 290 height 14
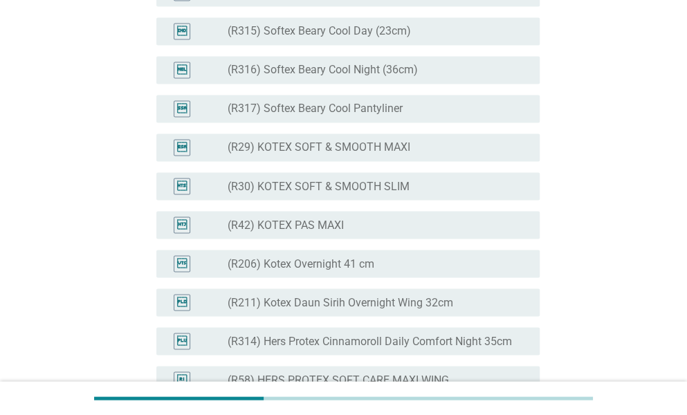
scroll to position [3644, 0]
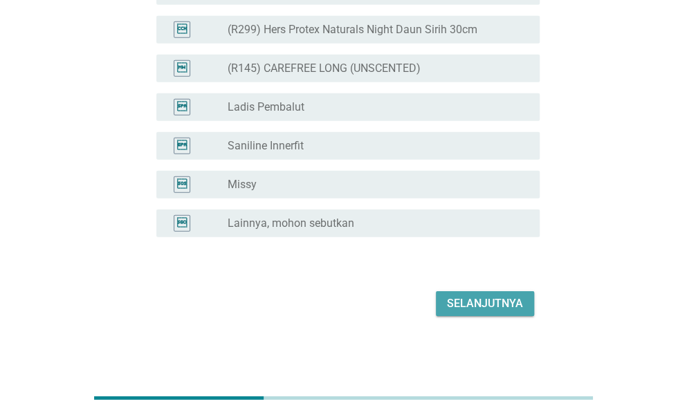
click at [492, 298] on div "Selanjutnya" at bounding box center [485, 303] width 76 height 17
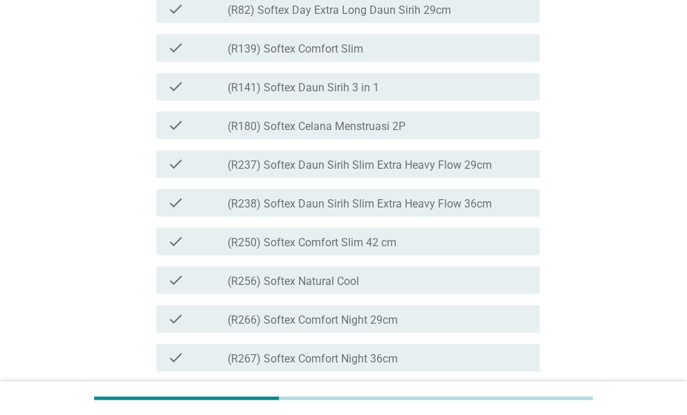
scroll to position [2408, 0]
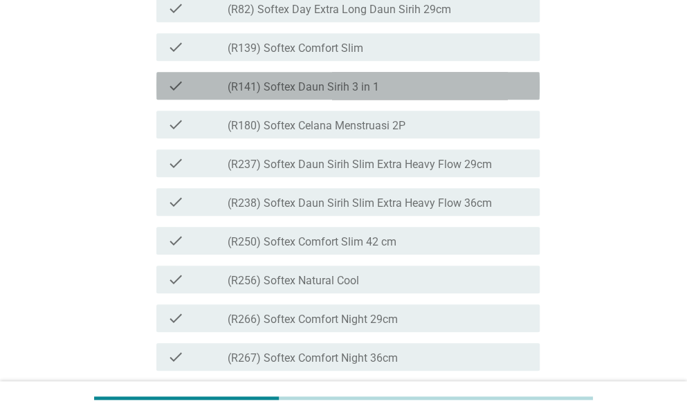
click at [420, 94] on div "check_box_outline_blank (R141) Softex Daun Sirih 3 in 1" at bounding box center [377, 85] width 301 height 17
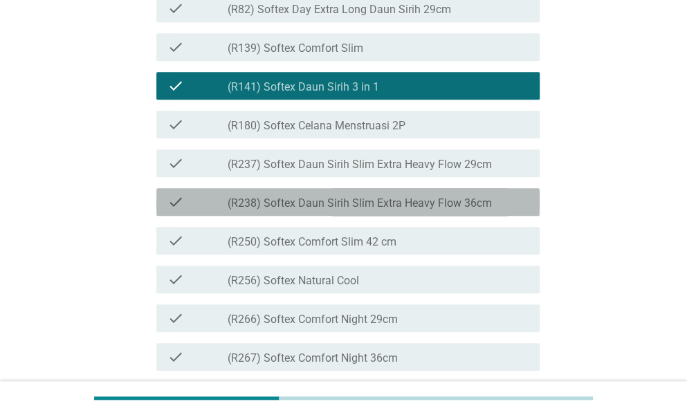
click at [418, 210] on label "(R238) Softex Daun Sirih Slim Extra Heavy Flow 36cm" at bounding box center [359, 203] width 264 height 14
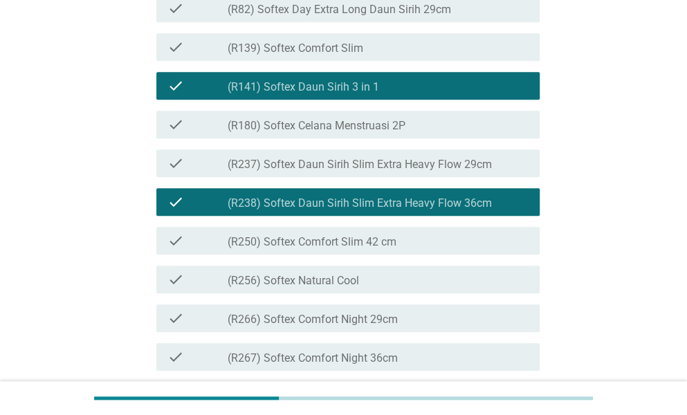
click at [412, 133] on div "check_box_outline_blank (R180) Softex Celana Menstruasi 2P" at bounding box center [377, 124] width 301 height 17
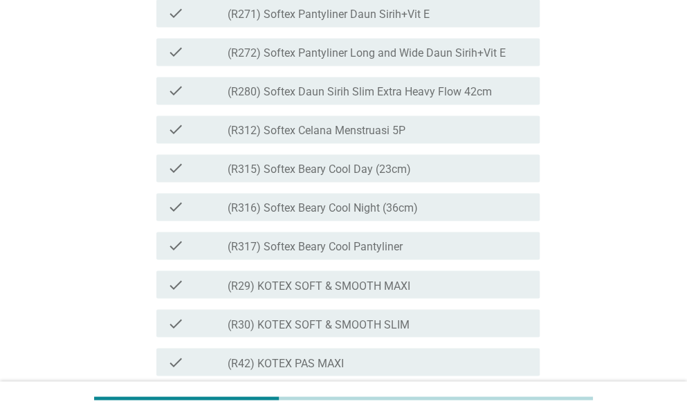
scroll to position [2829, 0]
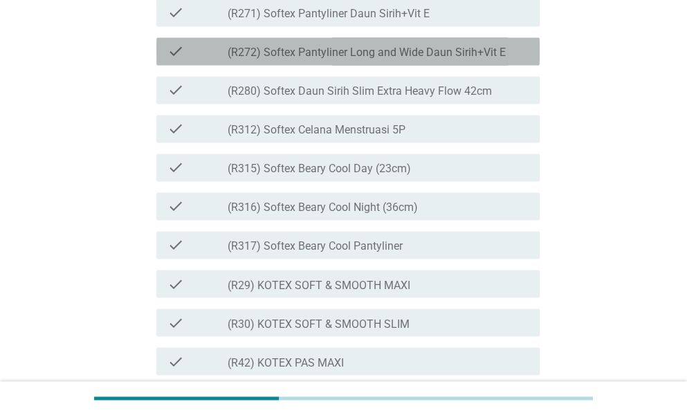
click at [429, 59] on label "(R272) Softex Pantyliner Long and Wide Daun Sirih+Vit E" at bounding box center [366, 53] width 278 height 14
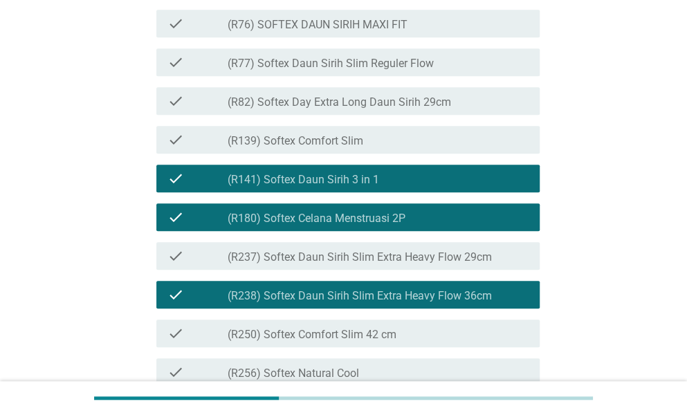
scroll to position [2298, 0]
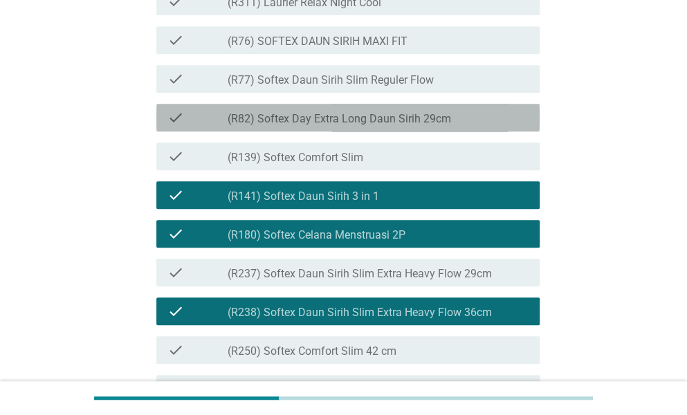
click at [429, 126] on label "(R82) Softex Day Extra Long Daun Sirih 29cm" at bounding box center [338, 119] width 223 height 14
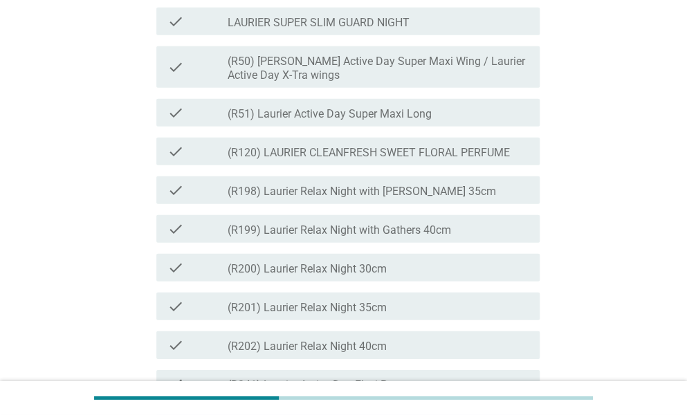
scroll to position [1441, 0]
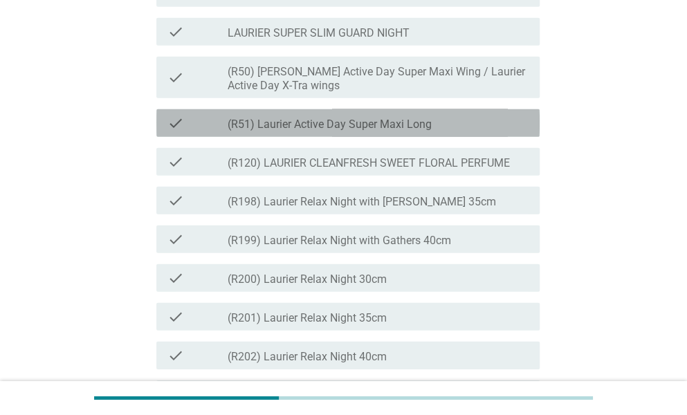
click at [381, 137] on div "check check_box_outline_blank (R51) Laurier Active Day Super Maxi Long" at bounding box center [347, 123] width 383 height 28
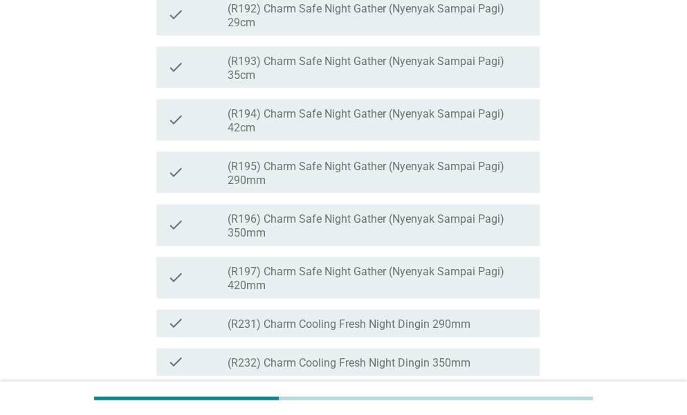
scroll to position [568, 0]
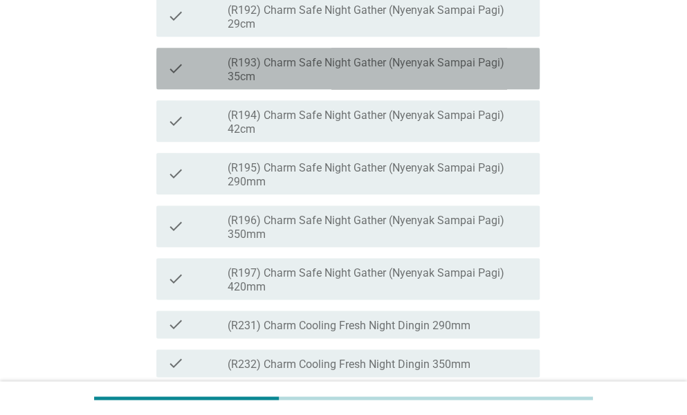
click at [366, 84] on label "(R193) Charm Safe Night Gather (Nyenyak Sampai Pagi) 35cm" at bounding box center [377, 70] width 301 height 28
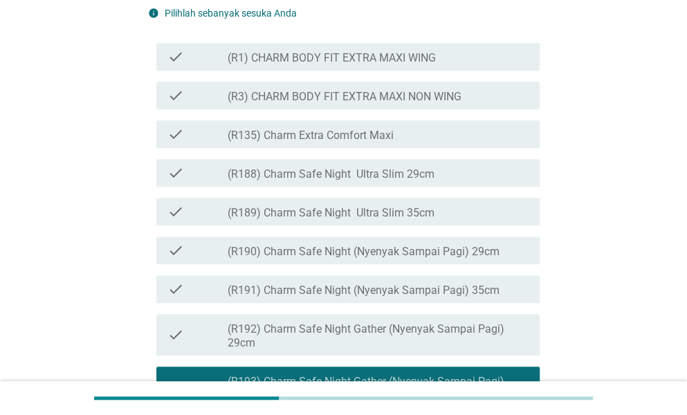
scroll to position [281, 0]
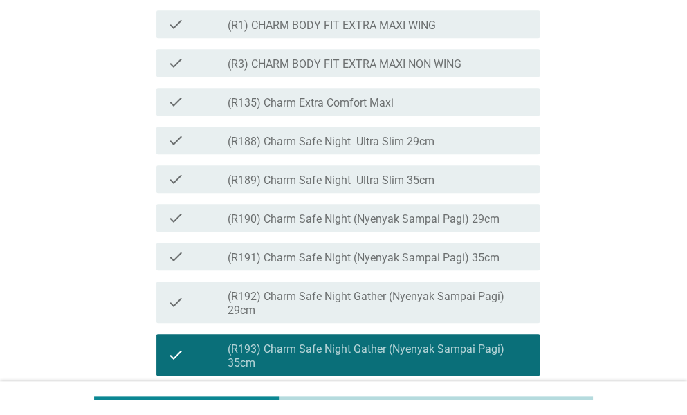
click at [430, 121] on div "check check_box_outline_blank (R135) Charm Extra Comfort Maxi" at bounding box center [343, 101] width 391 height 39
click at [451, 110] on div "check_box_outline_blank (R135) Charm Extra Comfort Maxi" at bounding box center [377, 101] width 301 height 17
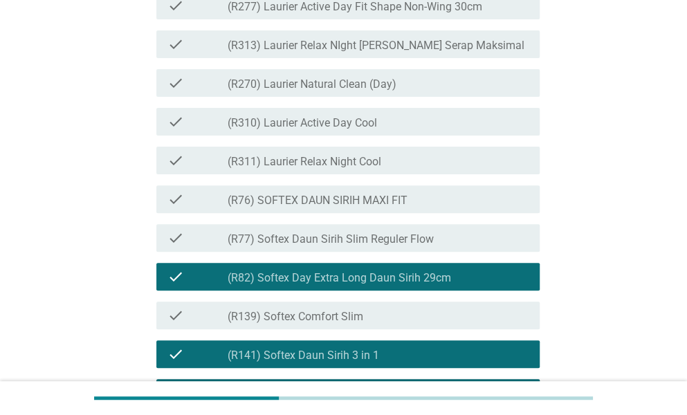
scroll to position [3672, 0]
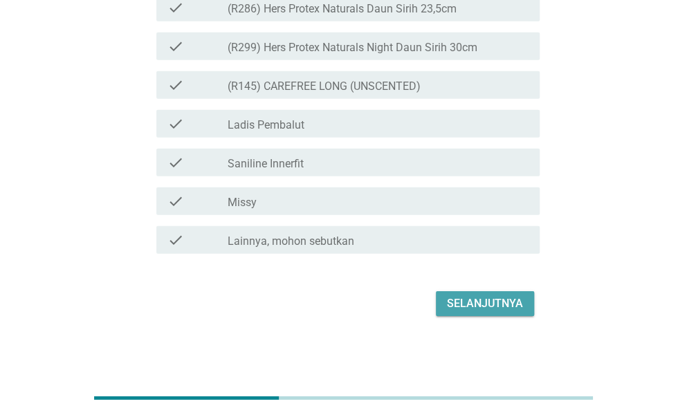
click at [505, 306] on div "Selanjutnya" at bounding box center [485, 303] width 76 height 17
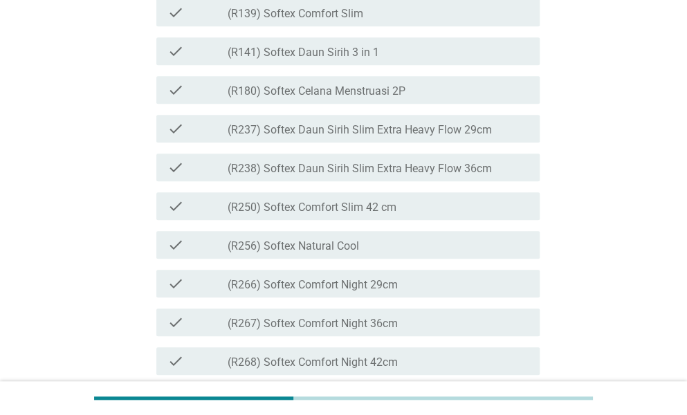
scroll to position [2443, 0]
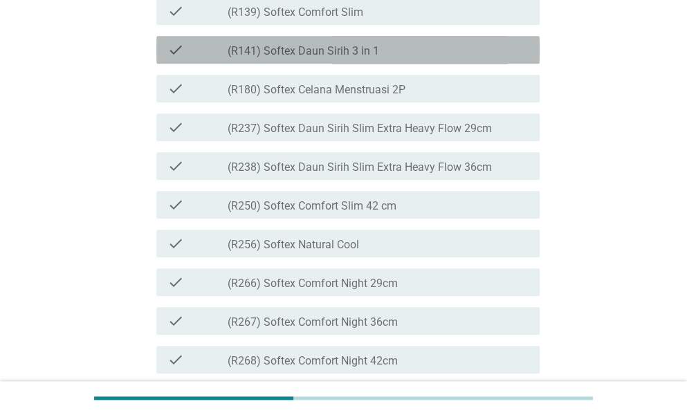
click at [449, 58] on div "check_box_outline_blank (R141) Softex Daun Sirih 3 in 1" at bounding box center [377, 49] width 301 height 17
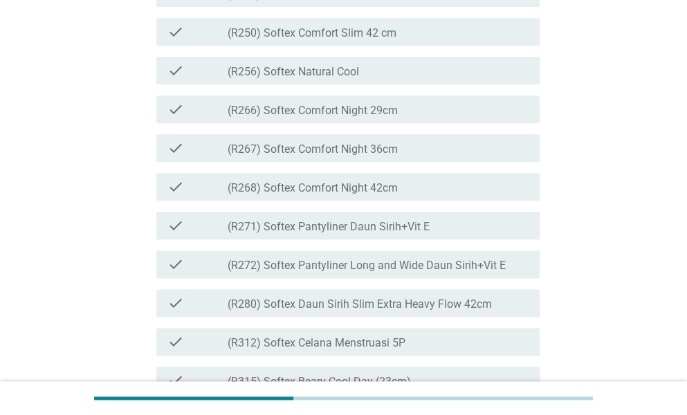
scroll to position [2615, 0]
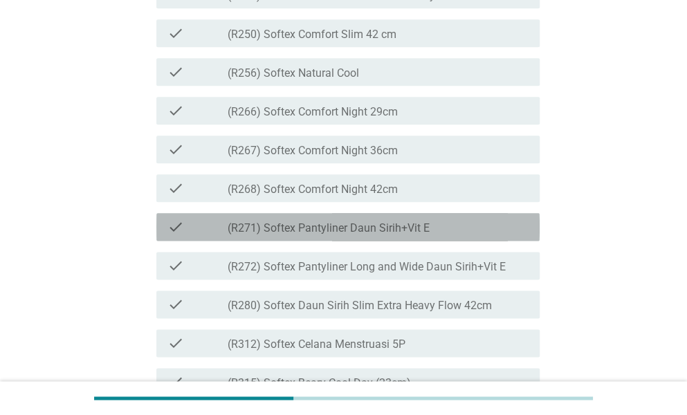
click at [463, 235] on div "check_box_outline_blank (R271) Softex Pantyliner Daun Sirih+Vit E" at bounding box center [377, 226] width 301 height 17
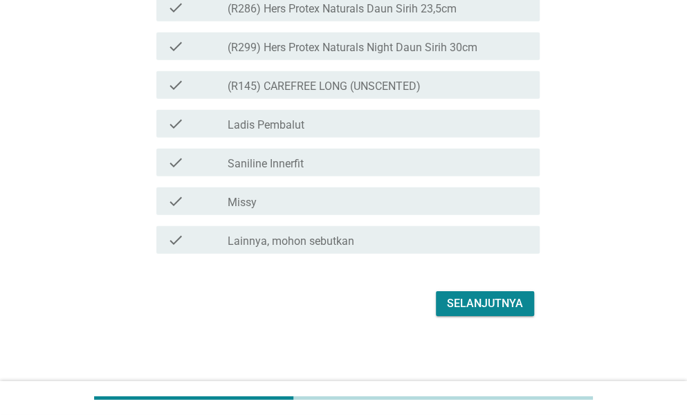
scroll to position [3672, 0]
click at [495, 298] on div "Selanjutnya" at bounding box center [485, 303] width 76 height 17
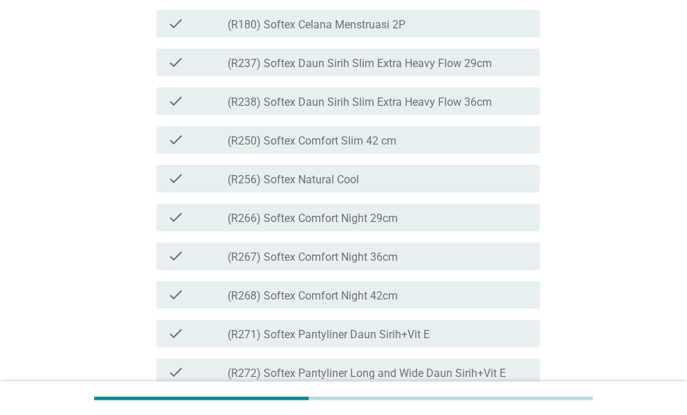
scroll to position [2634, 0]
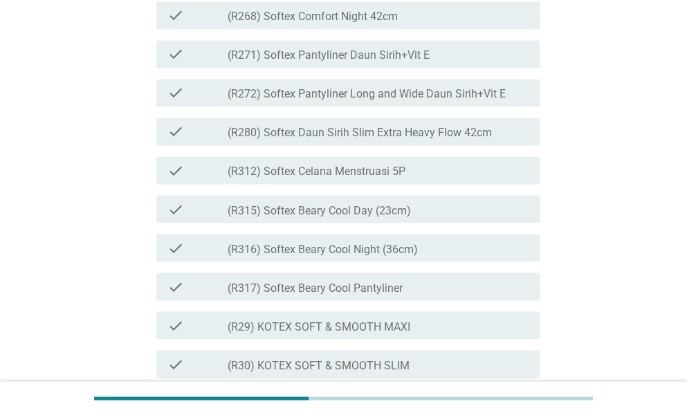
scroll to position [2914, 0]
click at [469, 61] on div "check_box_outline_blank (R271) Softex Pantyliner Daun Sirih+Vit E" at bounding box center [377, 52] width 301 height 17
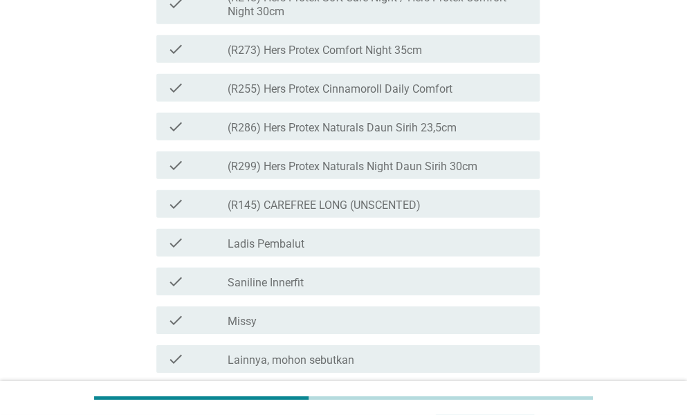
scroll to position [3797, 0]
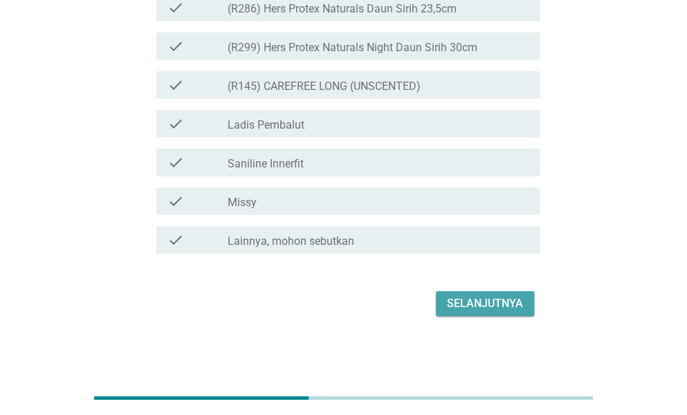
click at [491, 306] on div "Selanjutnya" at bounding box center [485, 303] width 76 height 17
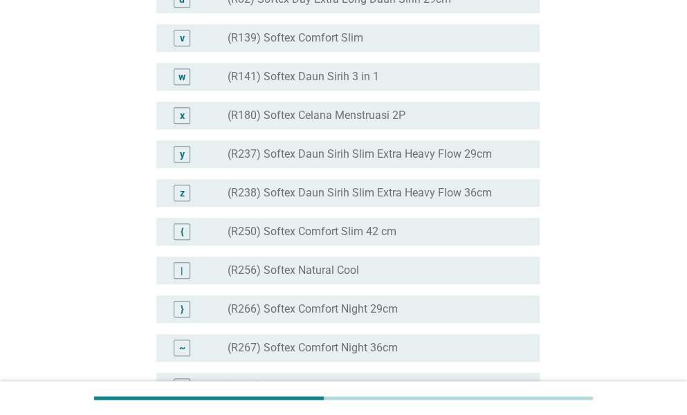
scroll to position [2387, 0]
click at [415, 84] on div "radio_button_unchecked (R141) Softex Daun Sirih 3 in 1" at bounding box center [372, 78] width 290 height 14
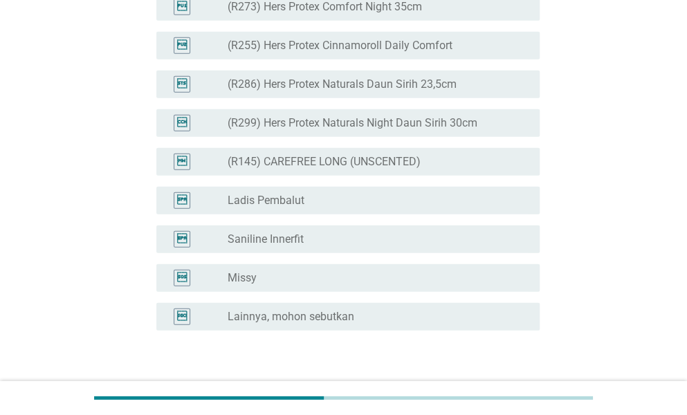
scroll to position [3644, 0]
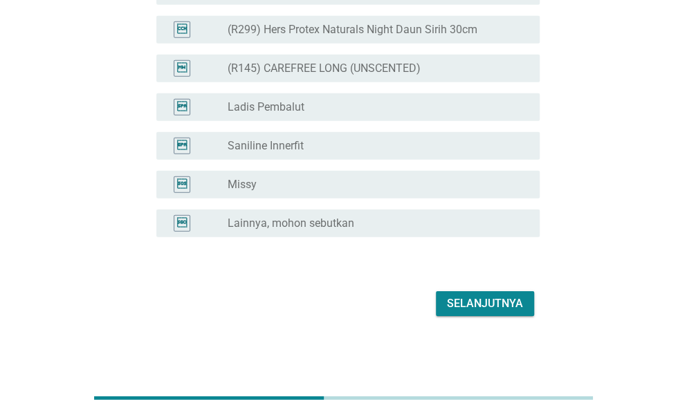
click at [495, 308] on div "Selanjutnya" at bounding box center [485, 303] width 76 height 17
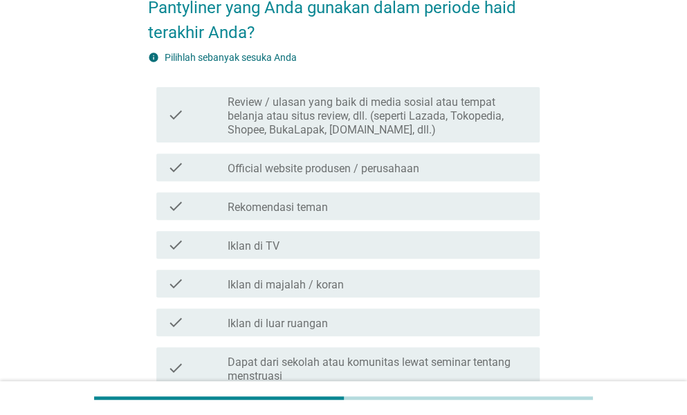
scroll to position [106, 0]
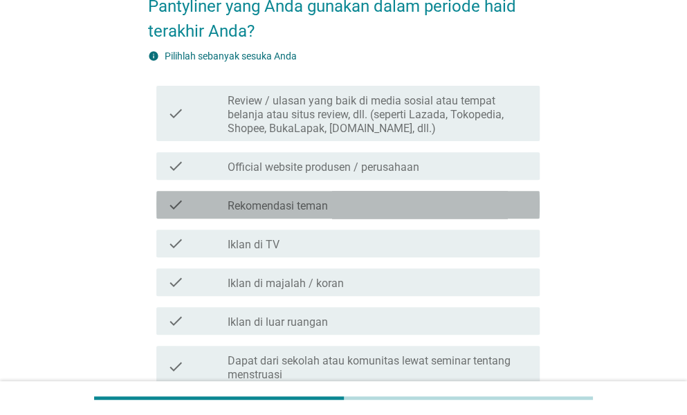
click at [400, 201] on div "check_box_outline_blank Rekomendasi teman" at bounding box center [377, 204] width 301 height 17
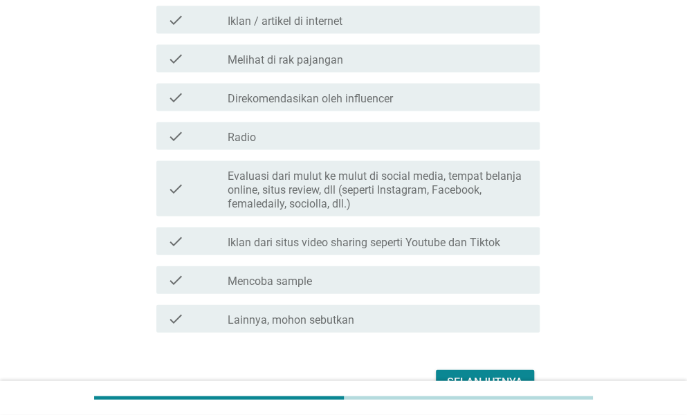
scroll to position [1111, 0]
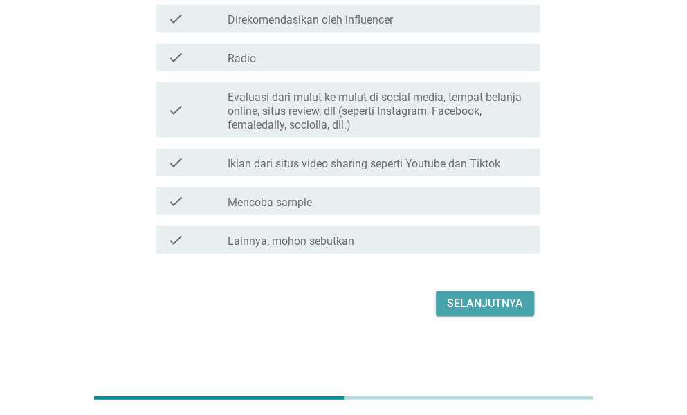
click at [498, 295] on div "Selanjutnya" at bounding box center [485, 303] width 76 height 17
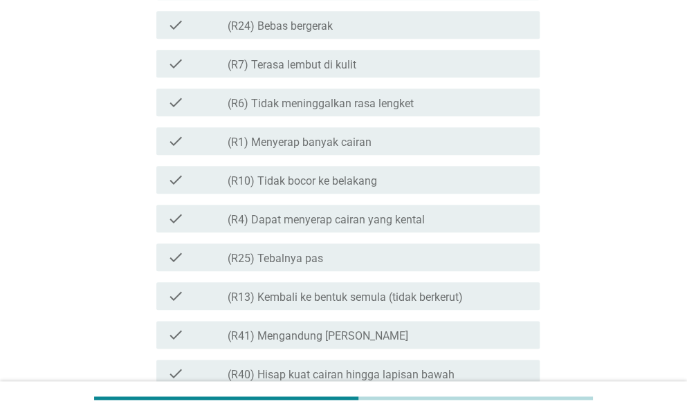
scroll to position [463, 0]
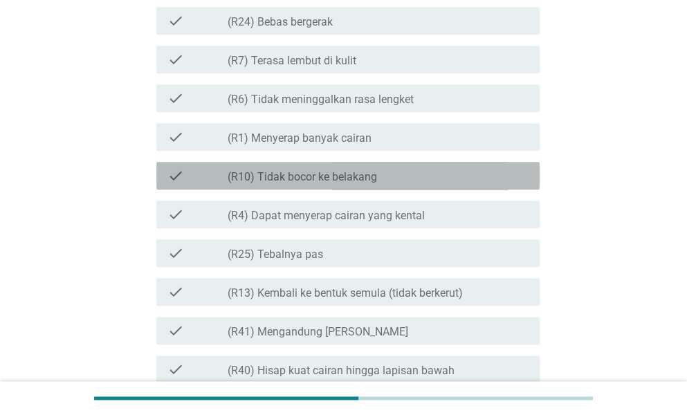
click at [472, 172] on div "check_box_outline_blank (R10) Tidak bocor ke belakang" at bounding box center [377, 175] width 301 height 17
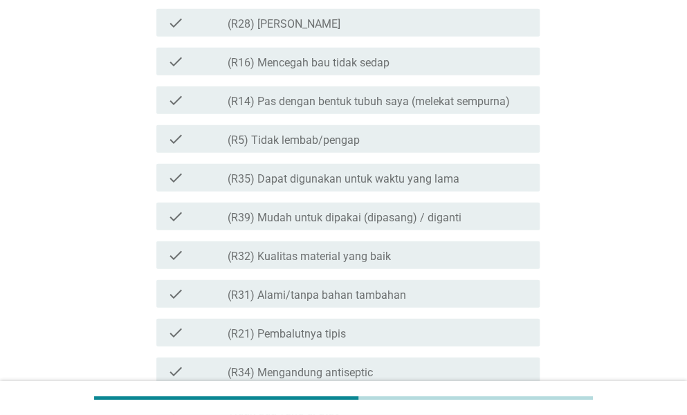
scroll to position [1439, 0]
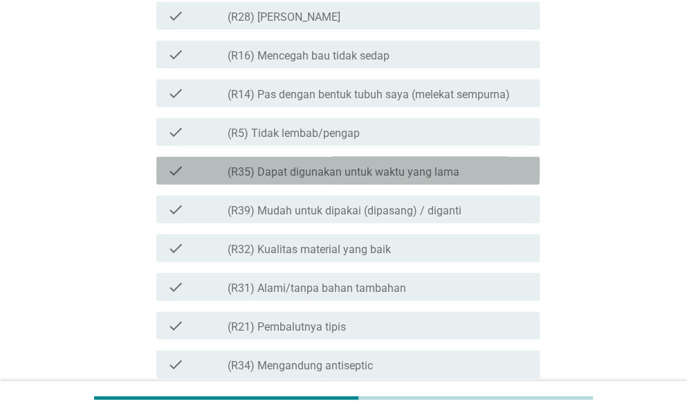
click at [484, 168] on div "check_box_outline_blank (R35) Dapat digunakan untuk waktu yang lama" at bounding box center [377, 170] width 301 height 17
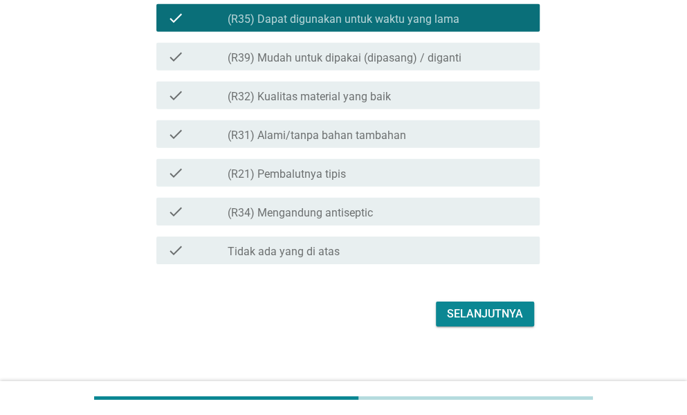
scroll to position [1592, 0]
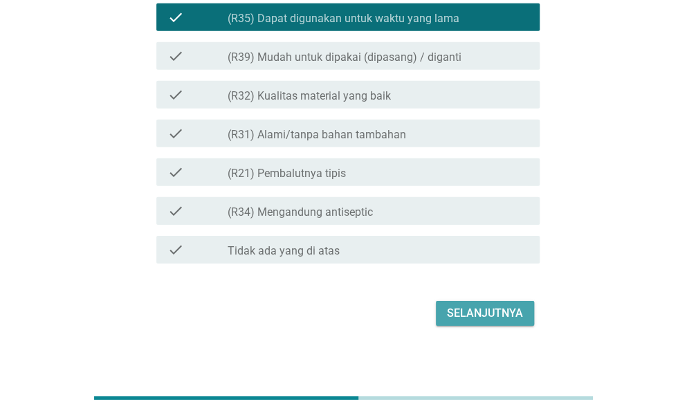
click at [503, 308] on div "Selanjutnya" at bounding box center [485, 313] width 76 height 17
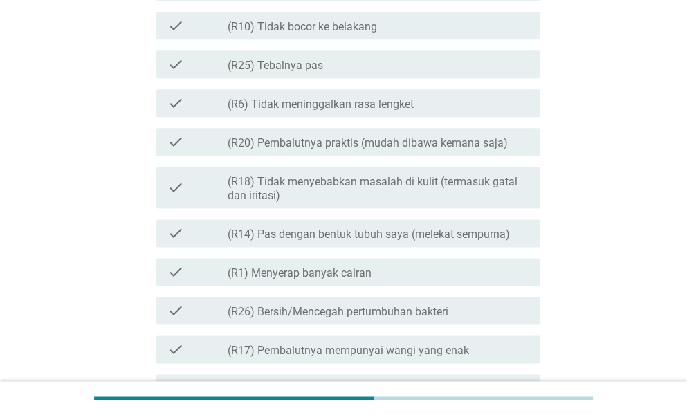
scroll to position [630, 0]
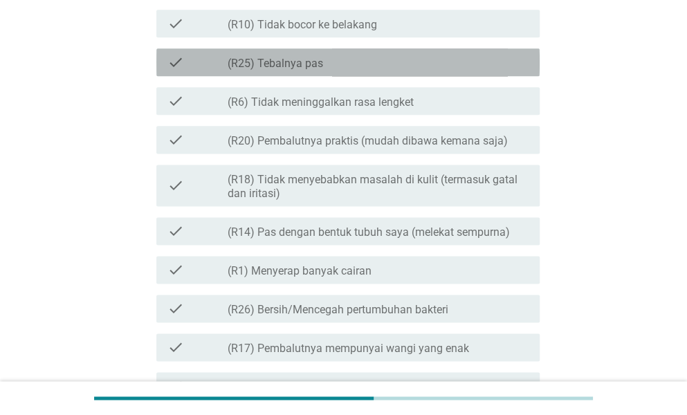
click at [501, 66] on div "check_box_outline_blank (R25) Tebalnya pas" at bounding box center [377, 62] width 301 height 17
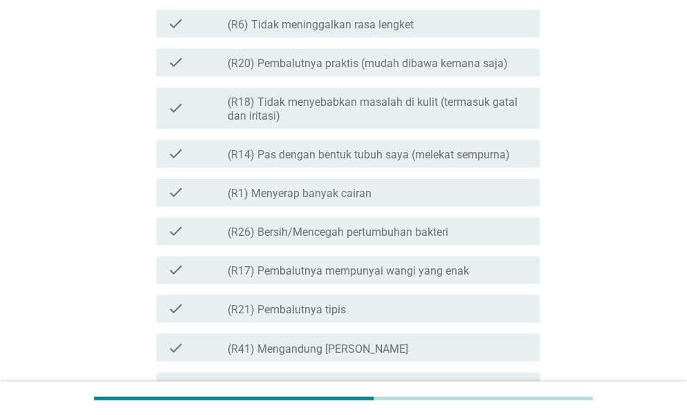
scroll to position [716, 0]
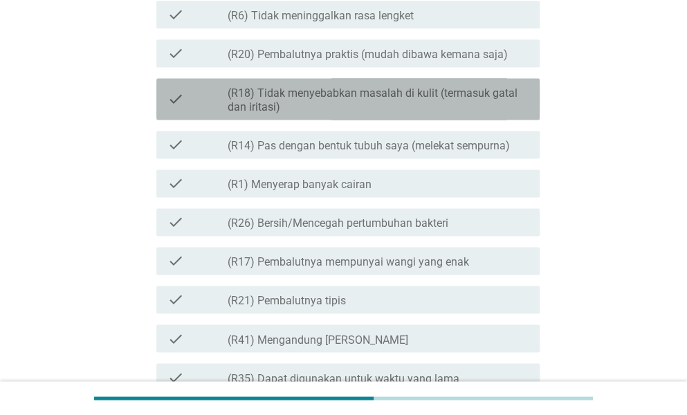
click at [495, 96] on label "(R18) Tidak menyebabkan masalah di kulit (termasuk gatal dan iritasi)" at bounding box center [377, 100] width 301 height 28
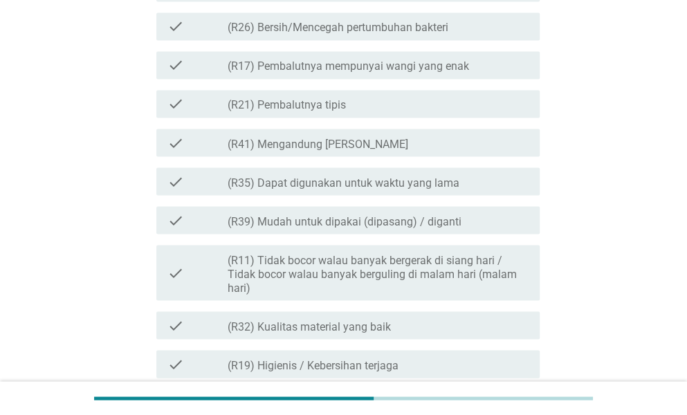
scroll to position [915, 0]
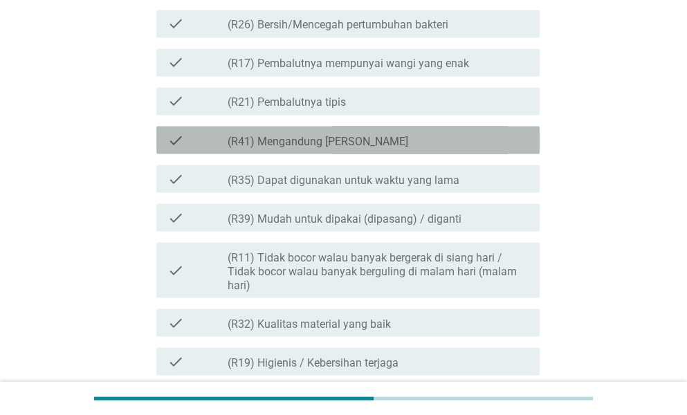
click at [503, 142] on div "check_box_outline_blank (R41) Mengandung Daun Sirih" at bounding box center [377, 139] width 301 height 17
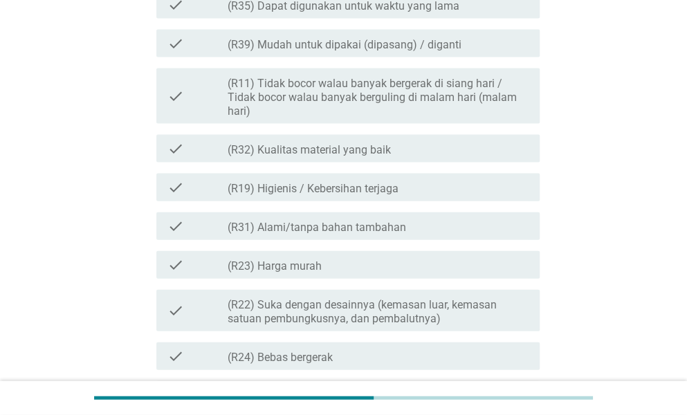
scroll to position [1089, 0]
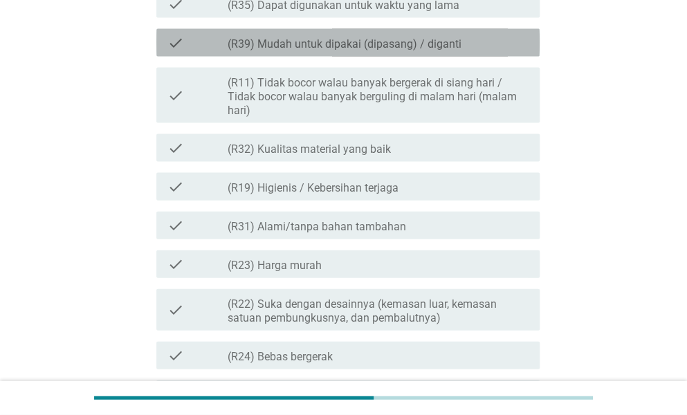
click at [484, 50] on div "check_box_outline_blank (R39) Mudah untuk dipakai (dipasang) / diganti" at bounding box center [377, 43] width 301 height 17
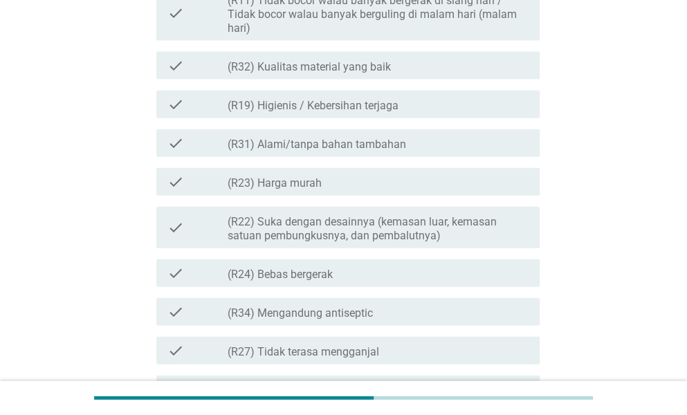
scroll to position [1172, 0]
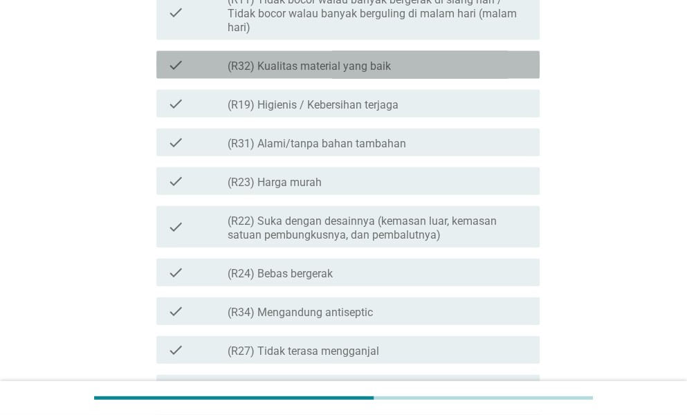
click at [465, 63] on div "check_box_outline_blank (R32) Kualitas material yang baik" at bounding box center [377, 65] width 301 height 17
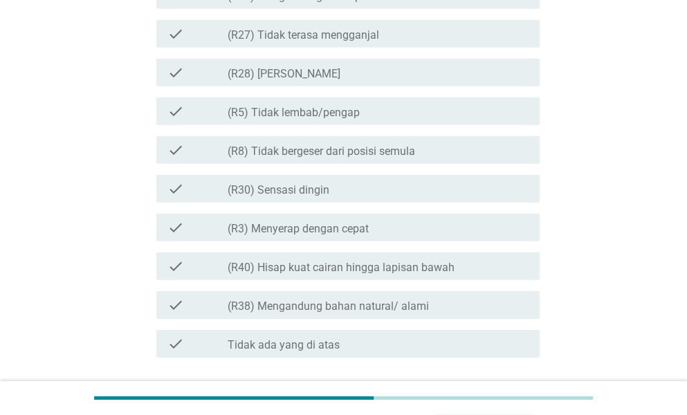
scroll to position [1592, 0]
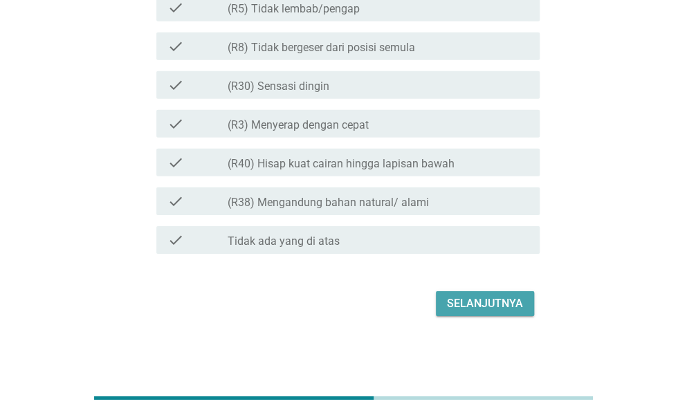
click at [496, 297] on div "Selanjutnya" at bounding box center [485, 303] width 76 height 17
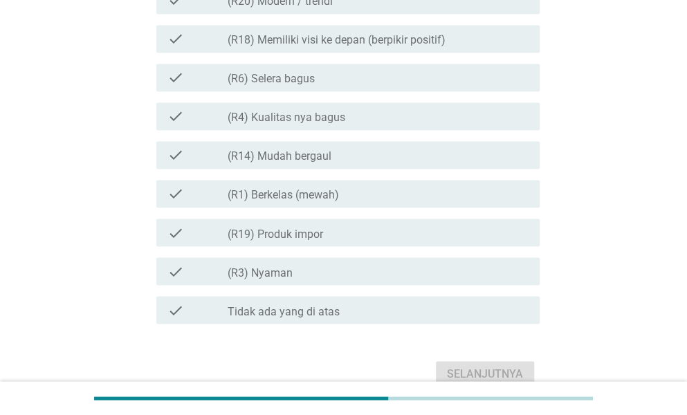
scroll to position [871, 0]
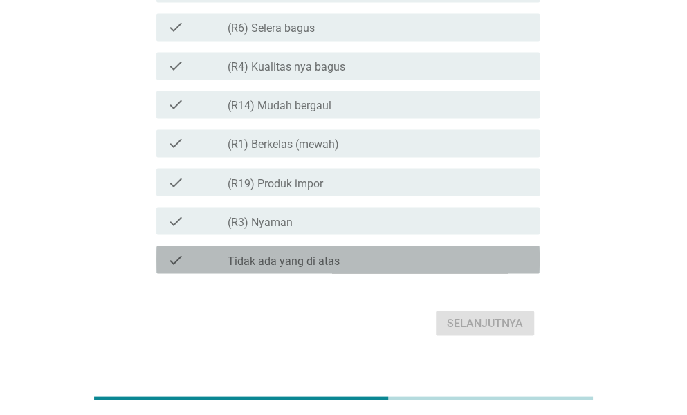
click at [456, 262] on div "check_box Tidak ada yang di atas" at bounding box center [377, 259] width 301 height 17
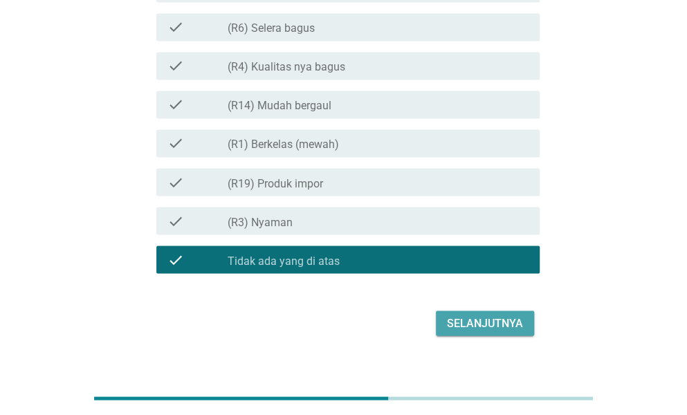
click at [480, 331] on button "Selanjutnya" at bounding box center [485, 322] width 98 height 25
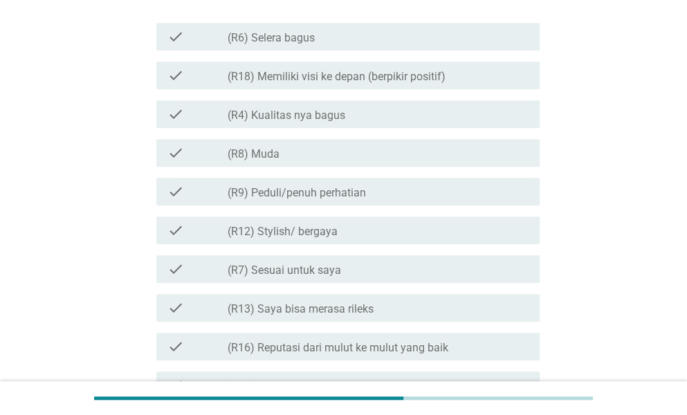
scroll to position [333, 0]
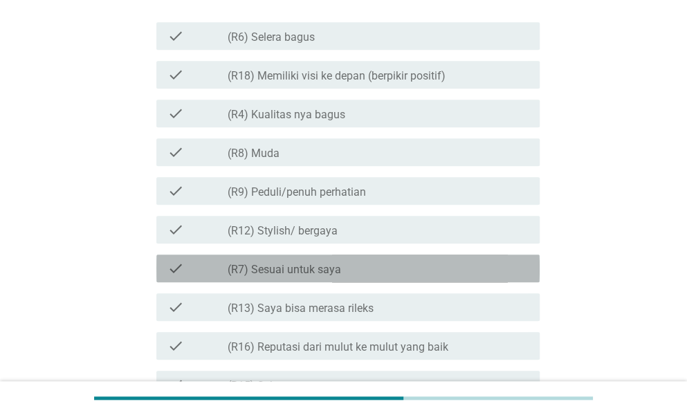
click at [495, 272] on div "check_box_outline_blank (R7) Sesuai untuk saya" at bounding box center [377, 268] width 301 height 17
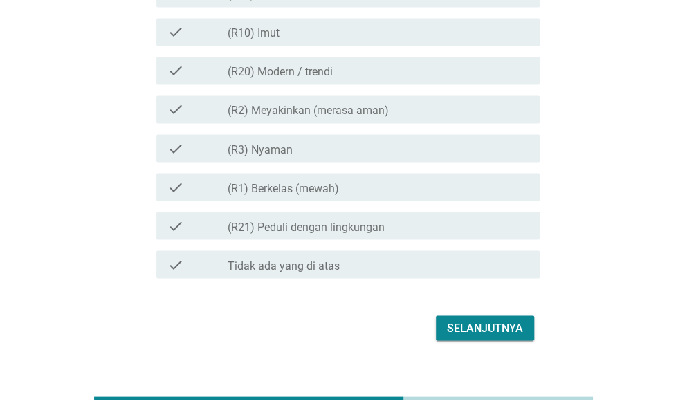
scroll to position [879, 0]
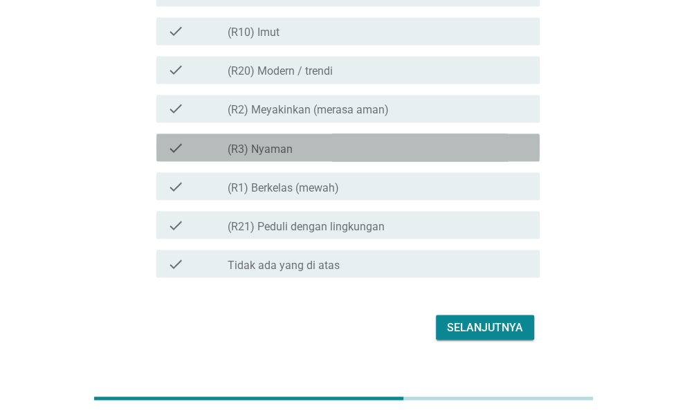
click at [455, 142] on div "check_box_outline_blank (R3) [PERSON_NAME]" at bounding box center [377, 147] width 301 height 17
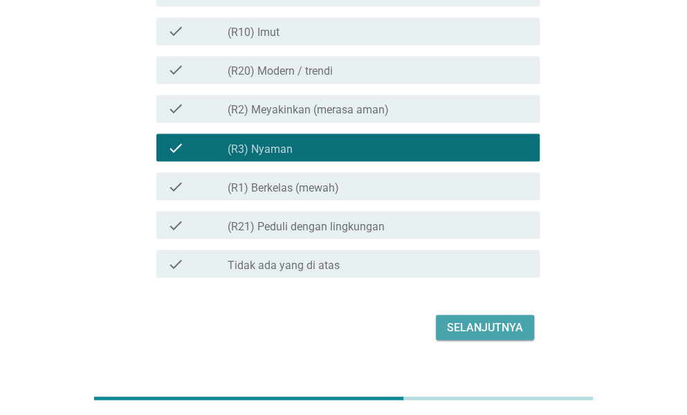
click at [503, 332] on div "Selanjutnya" at bounding box center [485, 327] width 76 height 17
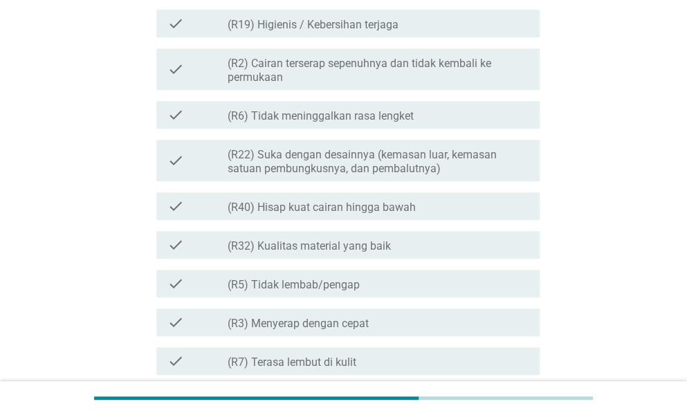
scroll to position [235, 0]
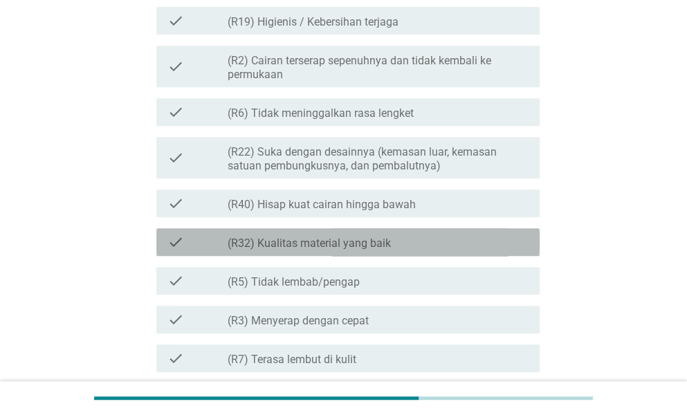
click at [505, 241] on div "check_box_outline_blank (R32) Kualitas material yang baik" at bounding box center [377, 242] width 301 height 17
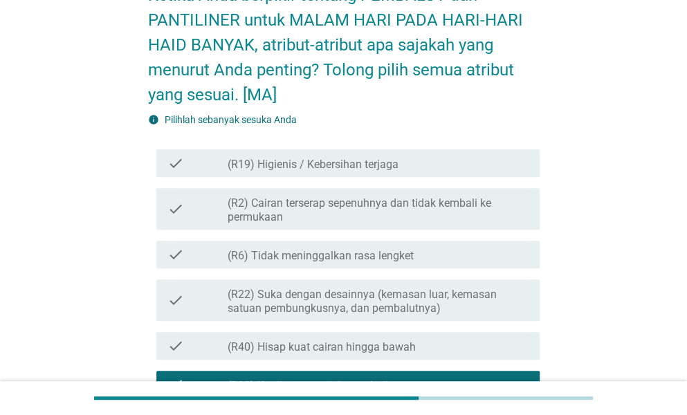
scroll to position [141, 0]
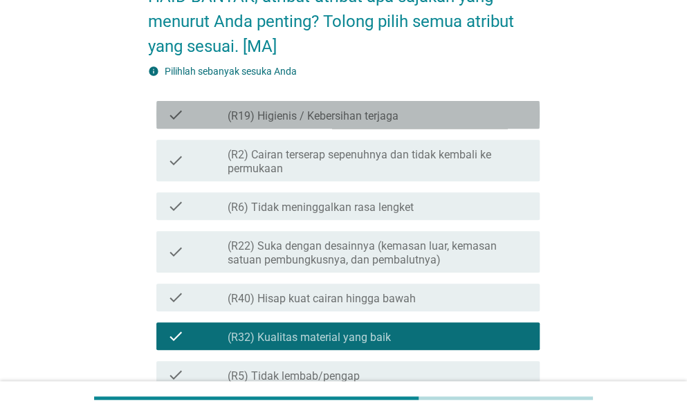
click at [450, 106] on div "check_box_outline_blank (R19) Higienis / Kebersihan terjaga" at bounding box center [377, 114] width 301 height 17
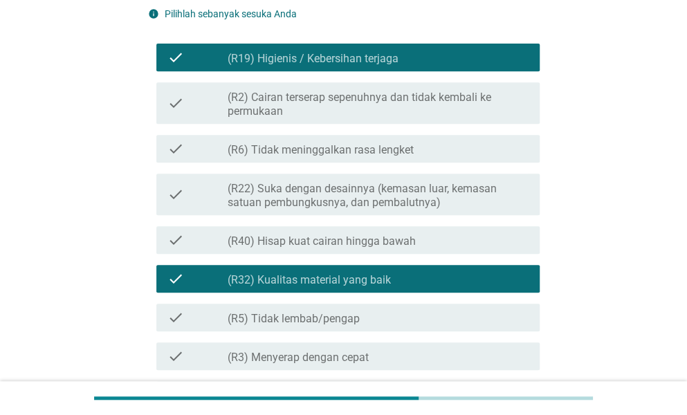
scroll to position [199, 0]
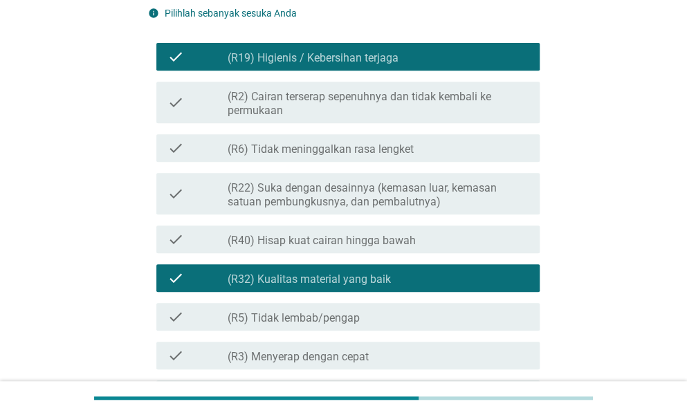
click at [484, 107] on label "(R2) Cairan terserap sepenuhnya dan tidak kembali ke permukaan" at bounding box center [377, 104] width 301 height 28
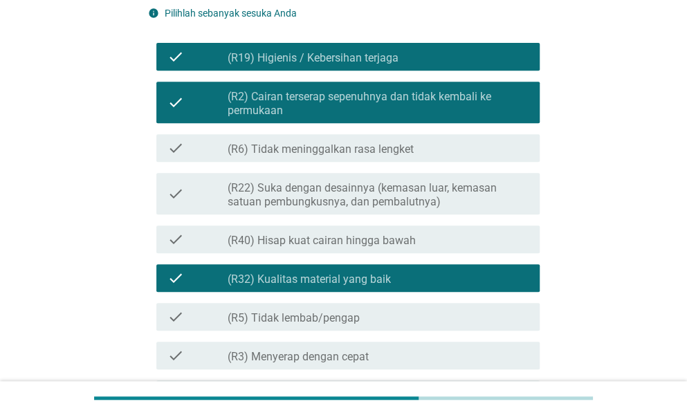
scroll to position [238, 0]
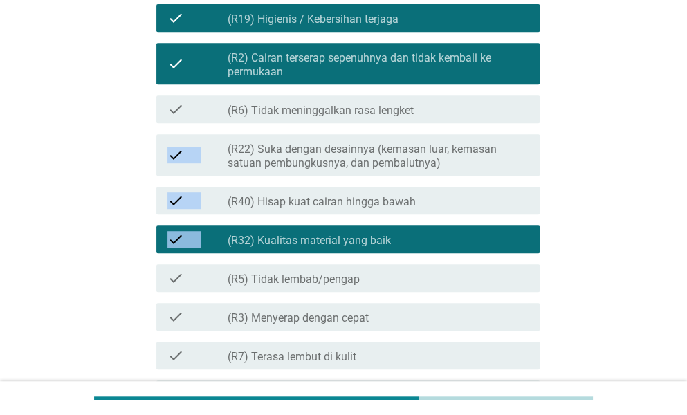
drag, startPoint x: 501, startPoint y: 111, endPoint x: 580, endPoint y: 252, distance: 161.3
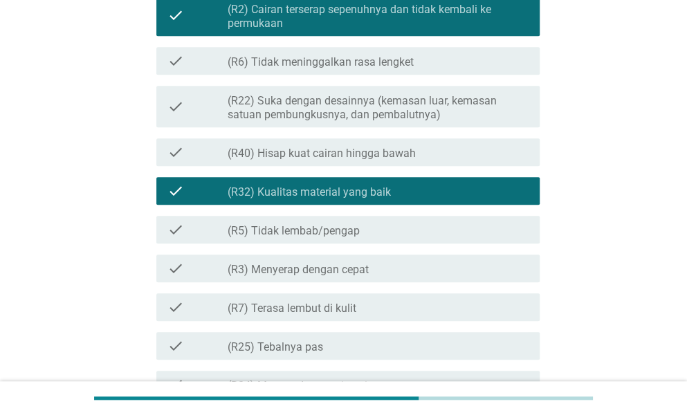
click at [496, 44] on div "check check_box_outline_blank (R6) Tidak meninggalkan rasa lengket" at bounding box center [343, 60] width 391 height 39
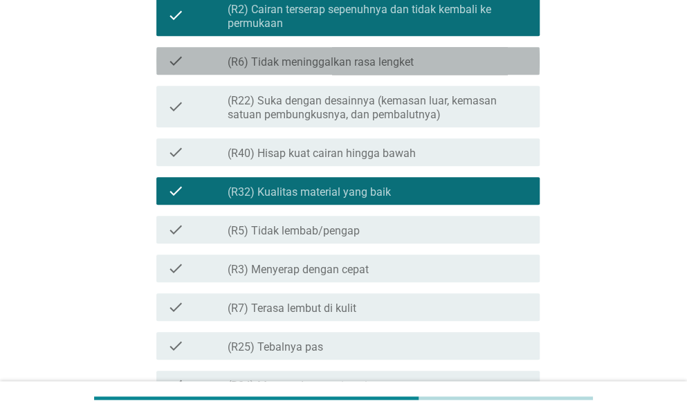
click at [508, 60] on div "check_box_outline_blank (R6) Tidak meninggalkan rasa lengket" at bounding box center [377, 61] width 301 height 17
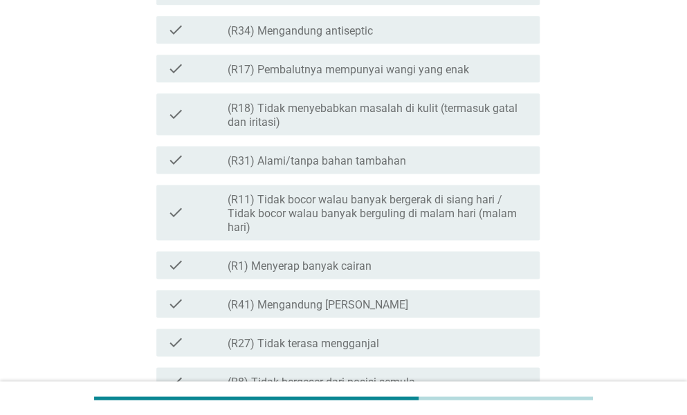
scroll to position [642, 0]
click at [481, 98] on div "check_box_outline_blank (R18) Tidak menyebabkan masalah di kulit (termasuk gata…" at bounding box center [377, 113] width 301 height 30
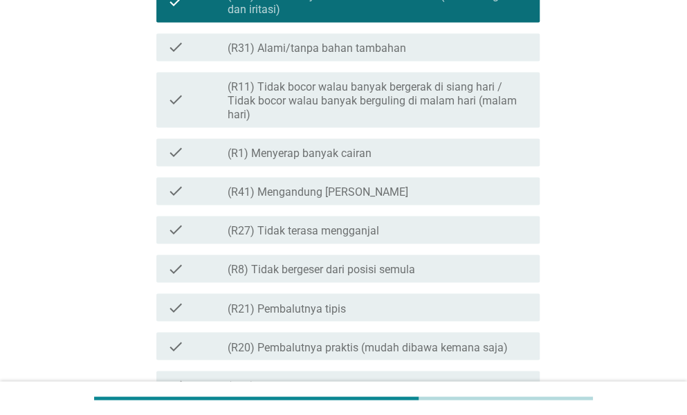
scroll to position [755, 0]
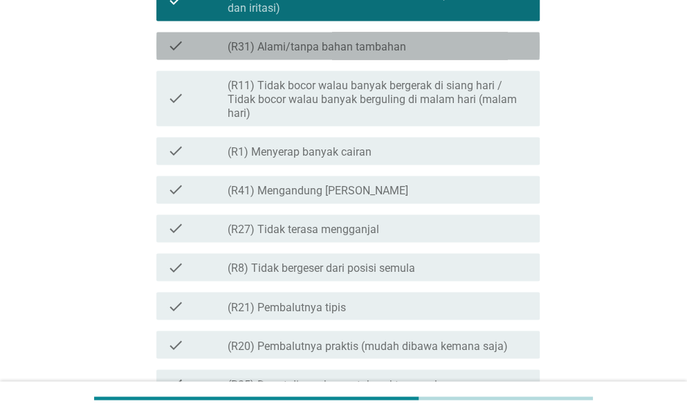
click at [487, 43] on div "check_box_outline_blank (R31) Alami/tanpa bahan tambahan" at bounding box center [377, 45] width 301 height 17
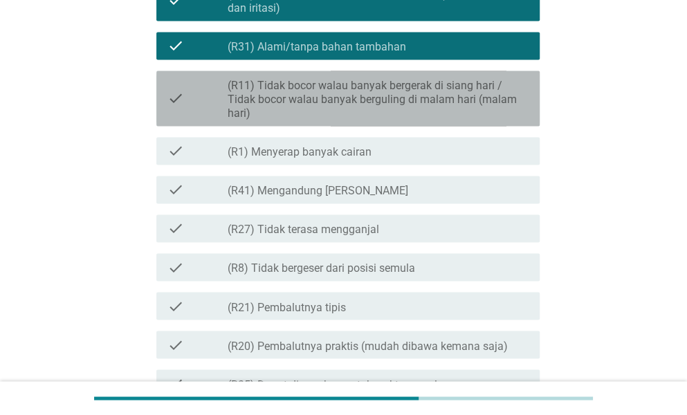
click at [491, 106] on label "(R11) Tidak bocor walau banyak bergerak di siang hari / Tidak bocor walau banya…" at bounding box center [377, 99] width 301 height 41
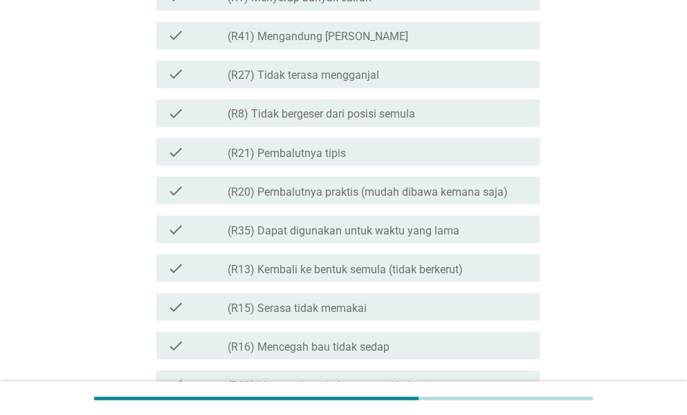
scroll to position [914, 0]
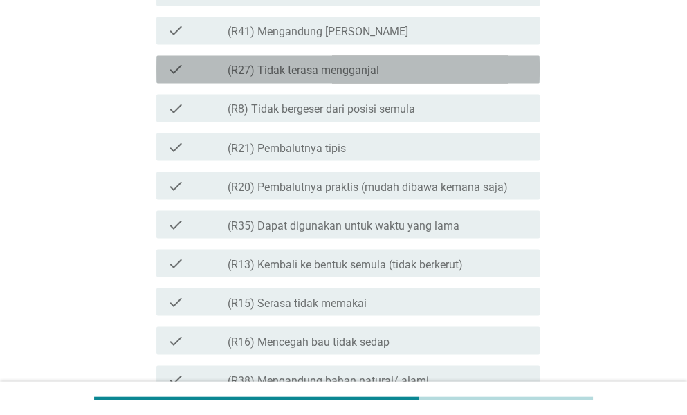
click at [482, 61] on div "check_box_outline_blank (R27) Tidak terasa mengganjal" at bounding box center [377, 69] width 301 height 17
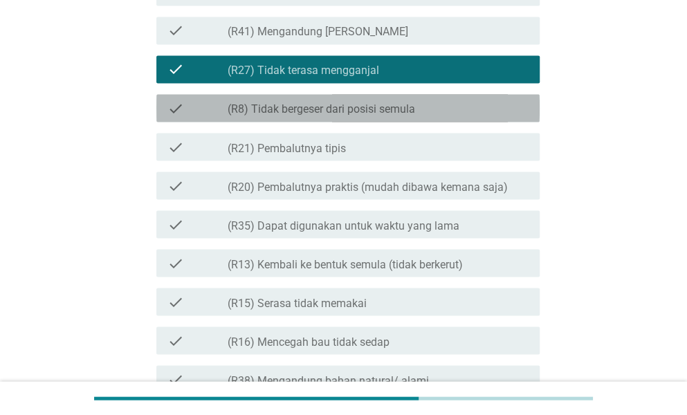
click at [492, 107] on div "check_box_outline_blank (R8) Tidak bergeser dari posisi semula" at bounding box center [377, 108] width 301 height 17
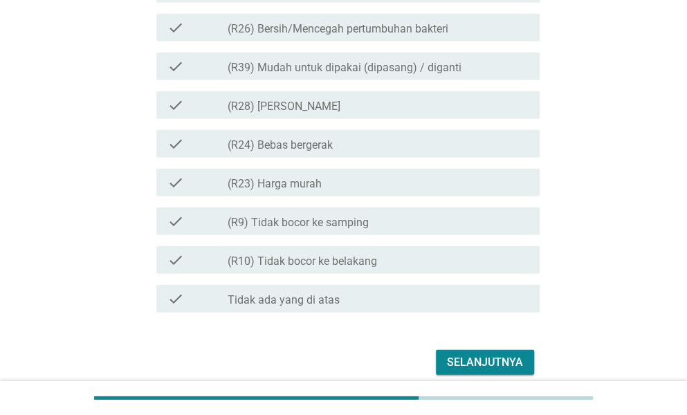
scroll to position [1421, 0]
click at [469, 145] on div "check_box_outline_blank (R24) Bebas bergerak" at bounding box center [377, 143] width 301 height 17
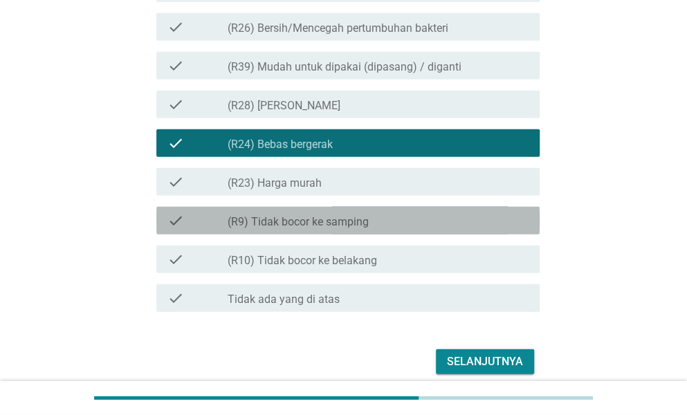
click at [466, 225] on div "check_box_outline_blank (R9) Tidak bocor ke samping" at bounding box center [377, 220] width 301 height 17
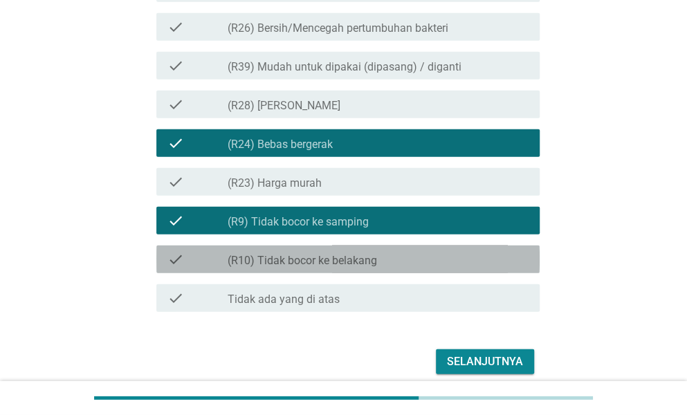
click at [472, 252] on div "check_box_outline_blank (R10) Tidak bocor ke belakang" at bounding box center [377, 259] width 301 height 17
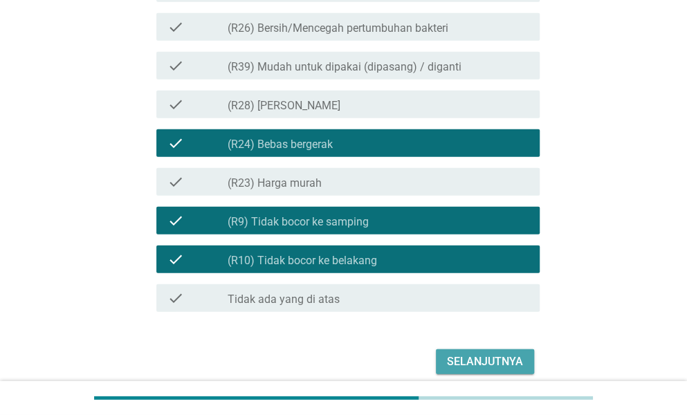
click at [487, 352] on button "Selanjutnya" at bounding box center [485, 361] width 98 height 25
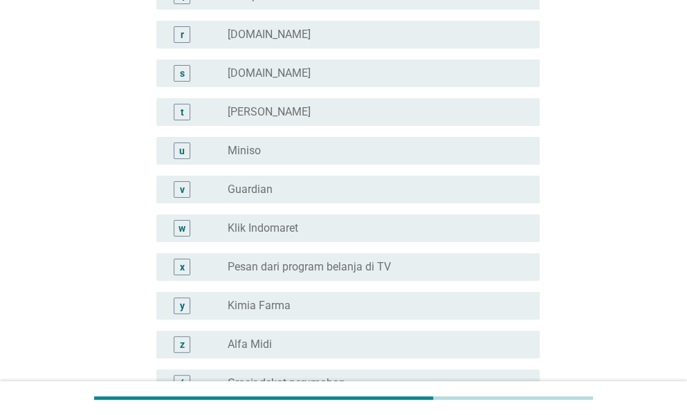
scroll to position [2024, 0]
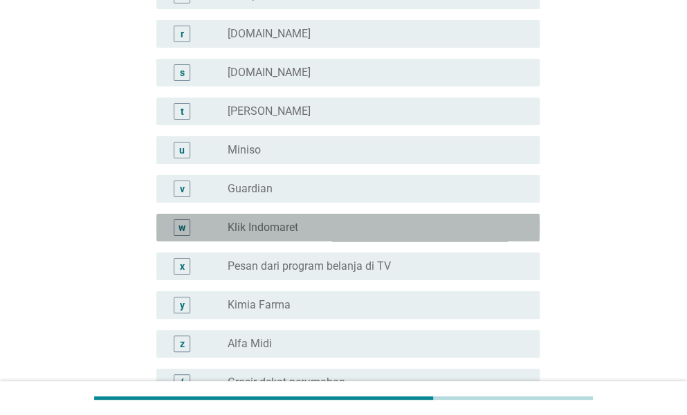
click at [507, 225] on div "radio_button_unchecked Klik Indomaret" at bounding box center [372, 228] width 290 height 14
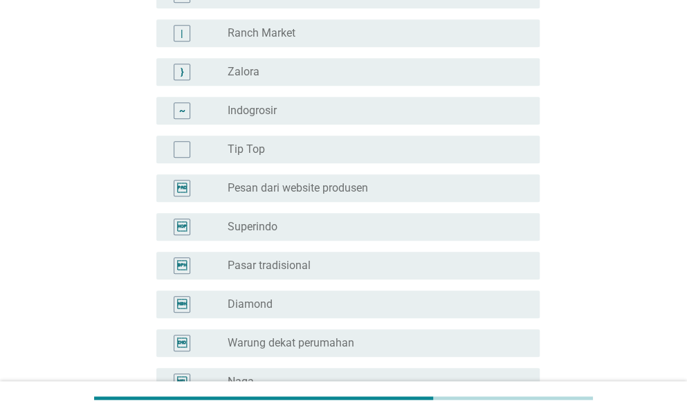
scroll to position [2423, 0]
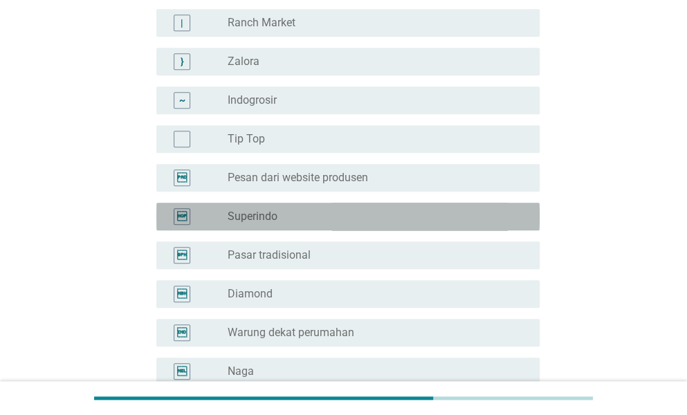
click at [491, 221] on div "radio_button_unchecked Superindo" at bounding box center [372, 216] width 290 height 14
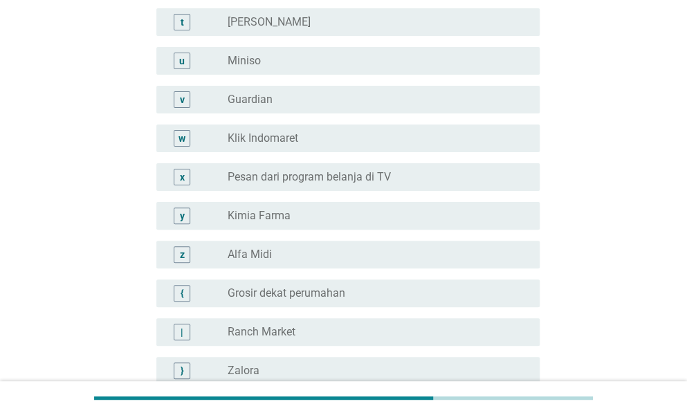
scroll to position [2113, 0]
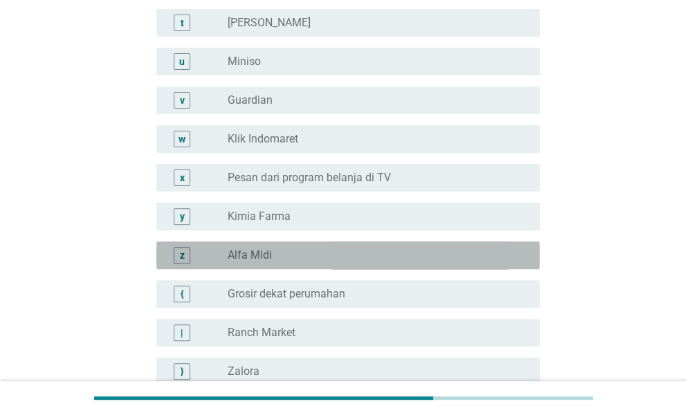
click at [474, 261] on div "radio_button_unchecked Alfa Midi" at bounding box center [372, 255] width 290 height 14
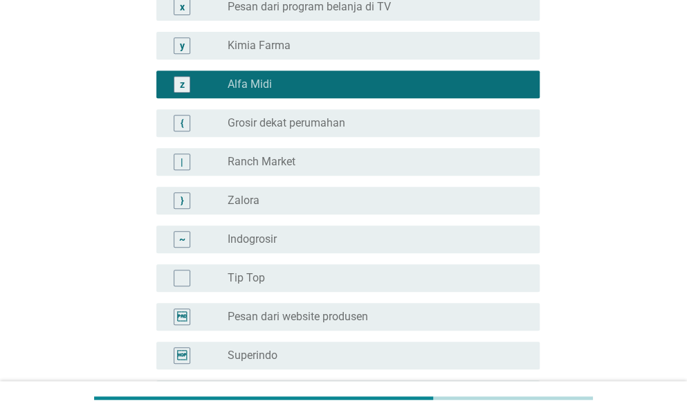
scroll to position [2345, 0]
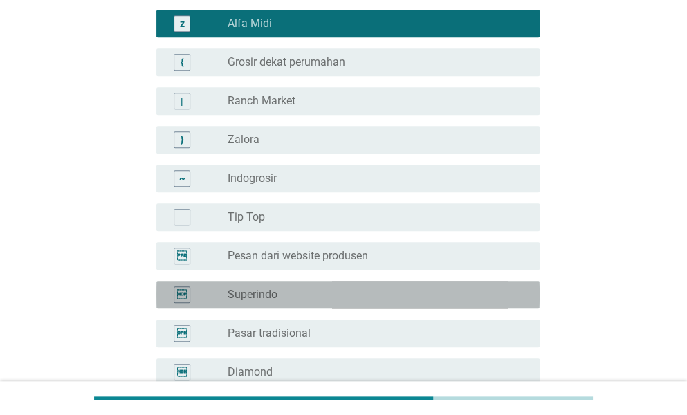
click at [434, 297] on div "radio_button_unchecked Superindo" at bounding box center [372, 295] width 290 height 14
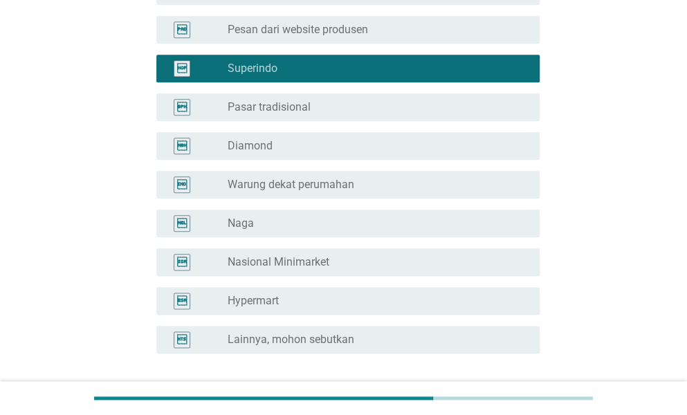
scroll to position [2687, 0]
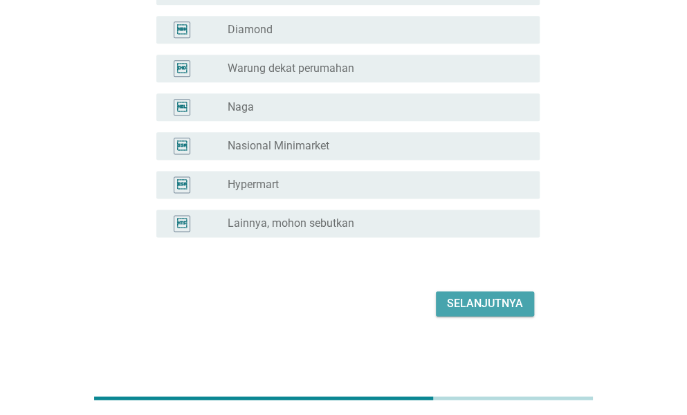
click at [459, 313] on button "Selanjutnya" at bounding box center [485, 303] width 98 height 25
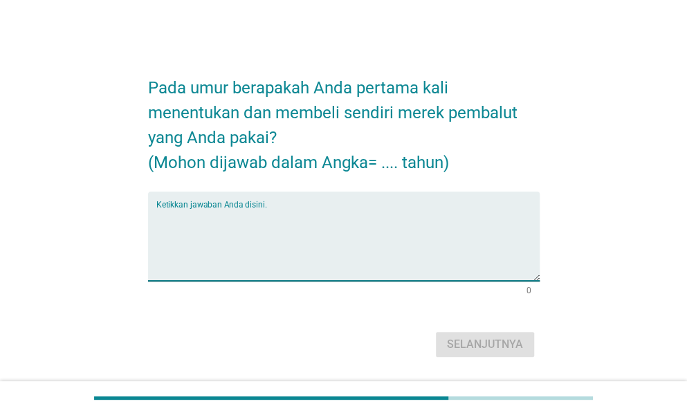
click at [443, 252] on textarea "Ketikkan jawaban Anda disini." at bounding box center [347, 244] width 383 height 73
type textarea "13"
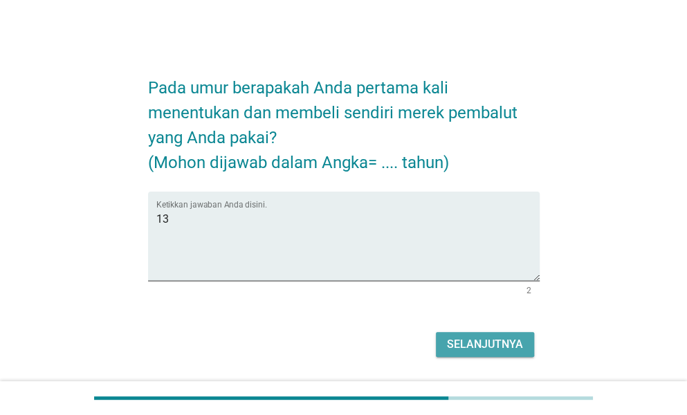
click at [490, 336] on div "Selanjutnya" at bounding box center [485, 344] width 76 height 17
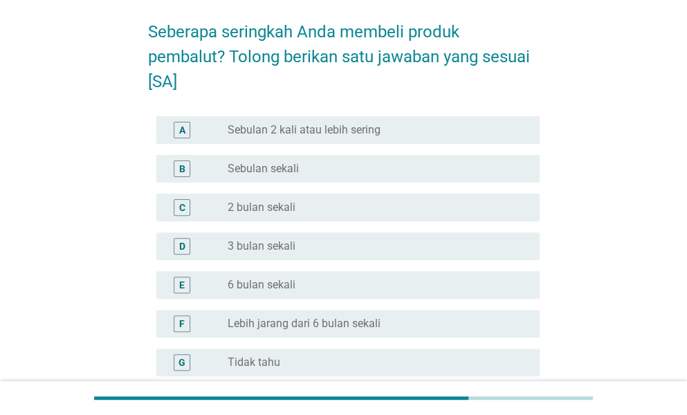
scroll to position [57, 0]
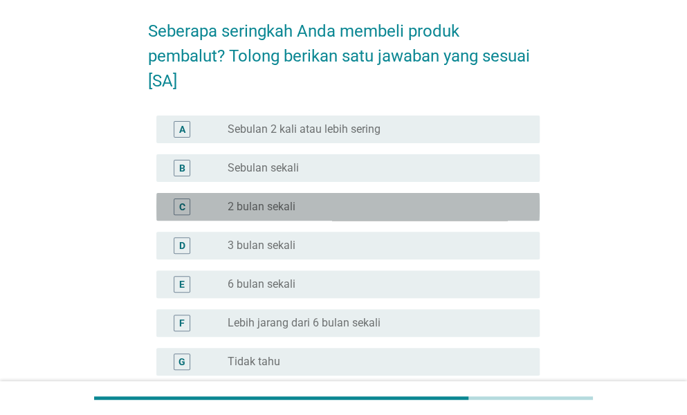
click at [416, 211] on div "radio_button_unchecked 2 bulan sekali" at bounding box center [372, 207] width 290 height 14
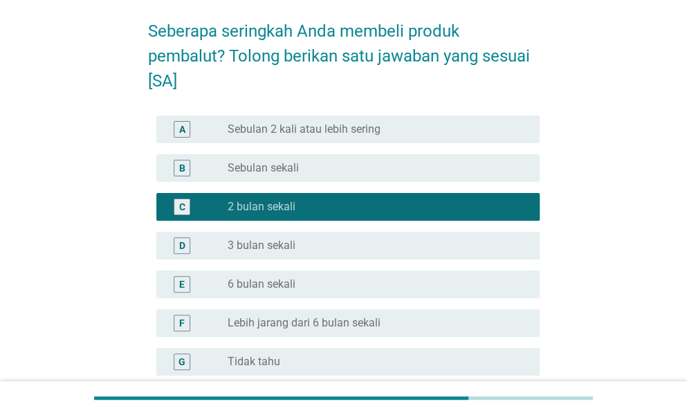
scroll to position [195, 0]
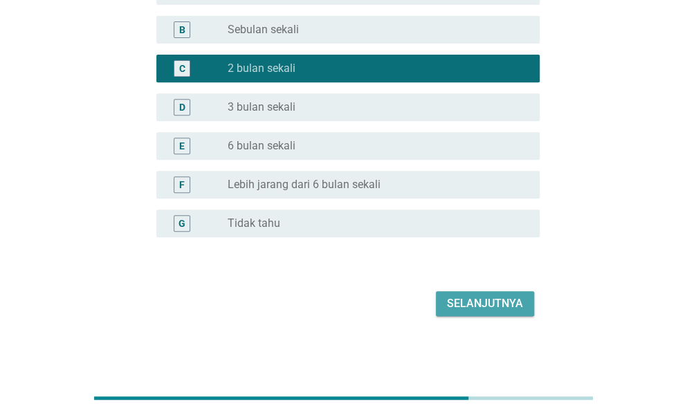
click at [465, 299] on div "Selanjutnya" at bounding box center [485, 303] width 76 height 17
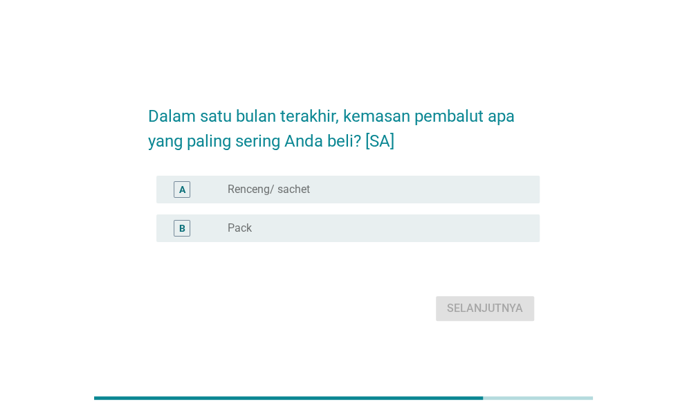
click at [462, 230] on div "radio_button_unchecked Pack" at bounding box center [372, 228] width 290 height 14
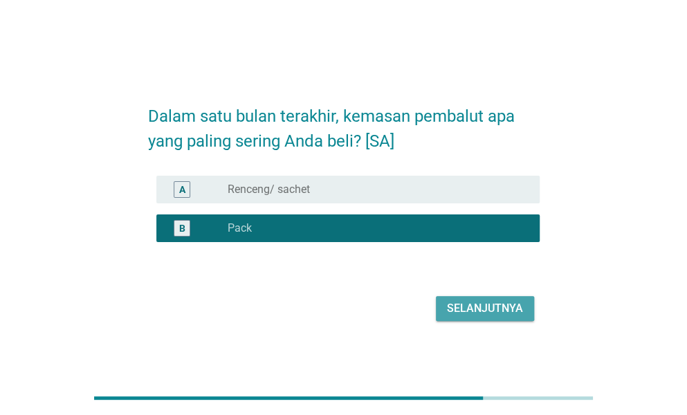
click at [485, 309] on div "Selanjutnya" at bounding box center [485, 308] width 76 height 17
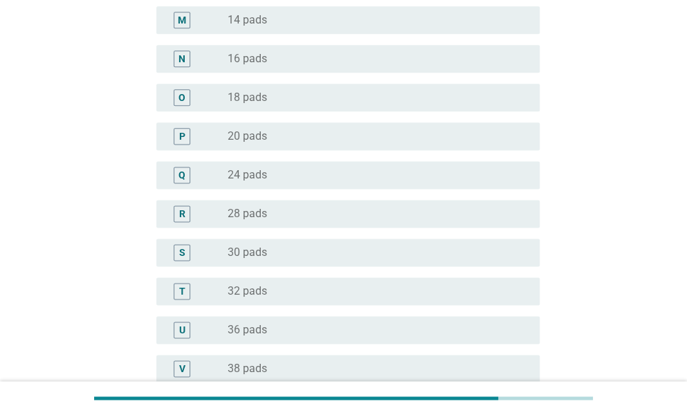
scroll to position [892, 0]
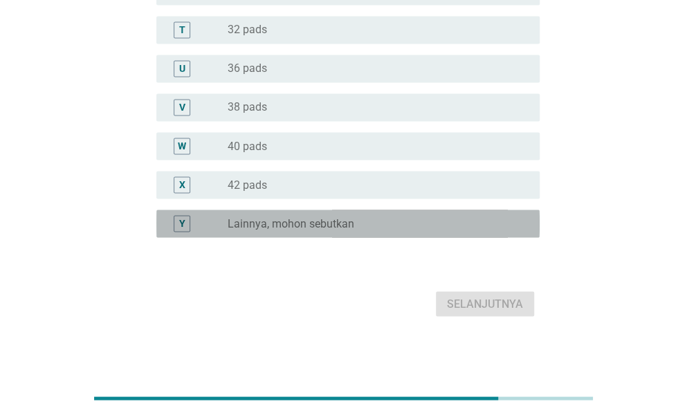
click at [360, 233] on div "Y radio_button_unchecked Lainnya, mohon sebutkan" at bounding box center [347, 223] width 383 height 28
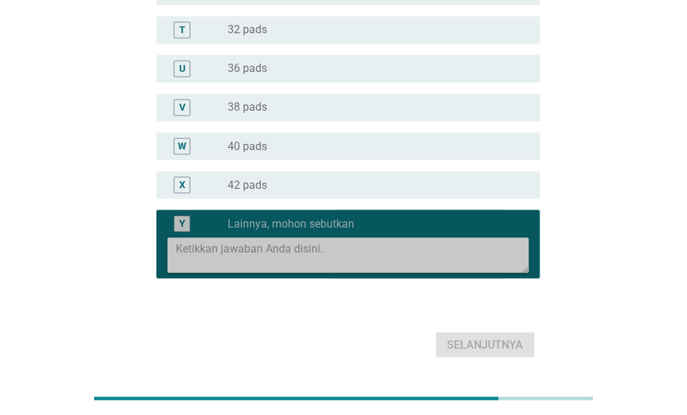
click at [373, 259] on textarea at bounding box center [352, 254] width 353 height 35
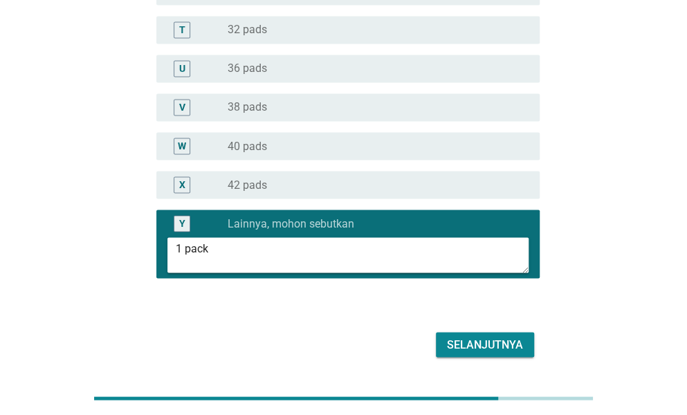
type textarea "1 pack"
click at [493, 349] on div "Selanjutnya" at bounding box center [485, 344] width 76 height 17
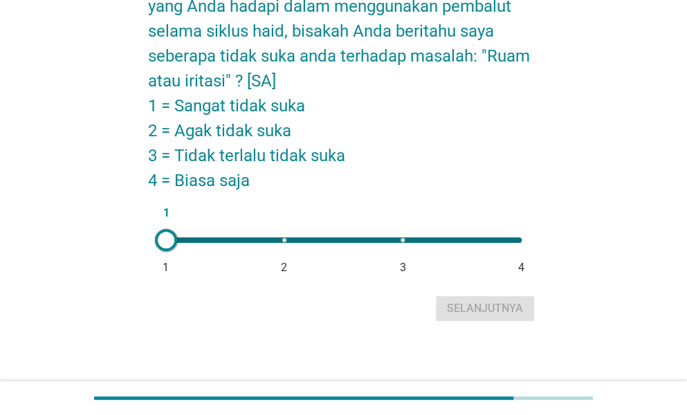
scroll to position [111, 0]
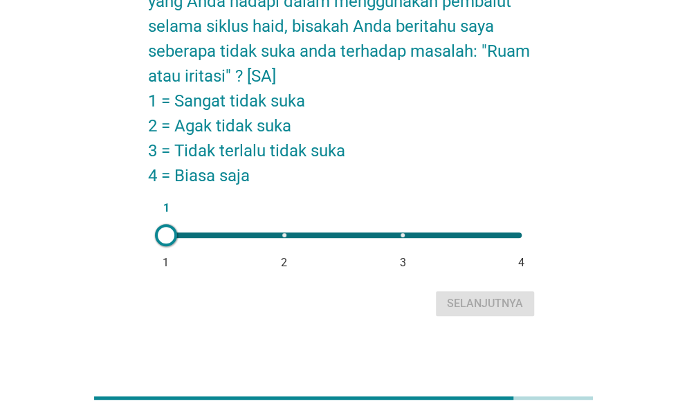
click at [156, 234] on div at bounding box center [166, 235] width 22 height 22
click at [513, 300] on div "Selanjutnya" at bounding box center [485, 303] width 76 height 17
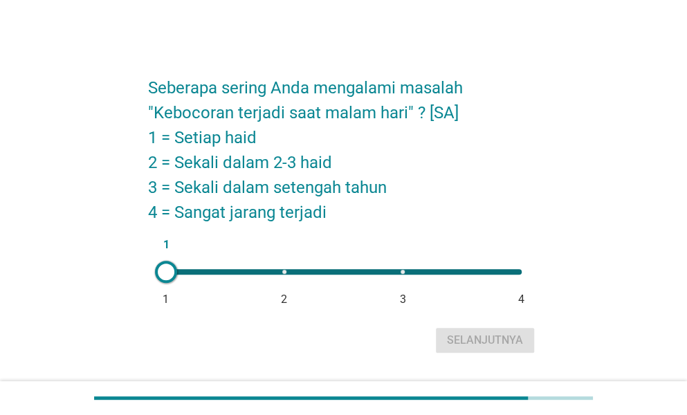
click at [286, 272] on div "1 1 2 3 4" at bounding box center [343, 272] width 355 height 6
type input "2"
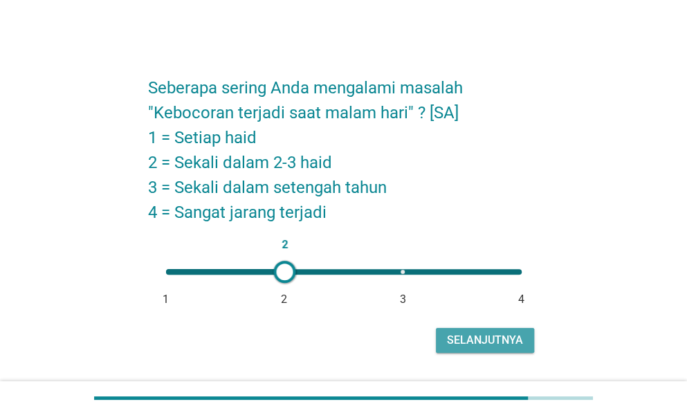
click at [490, 349] on button "Selanjutnya" at bounding box center [485, 340] width 98 height 25
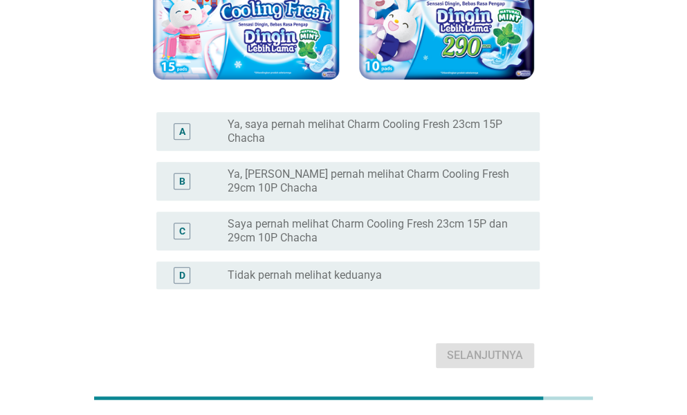
scroll to position [209, 0]
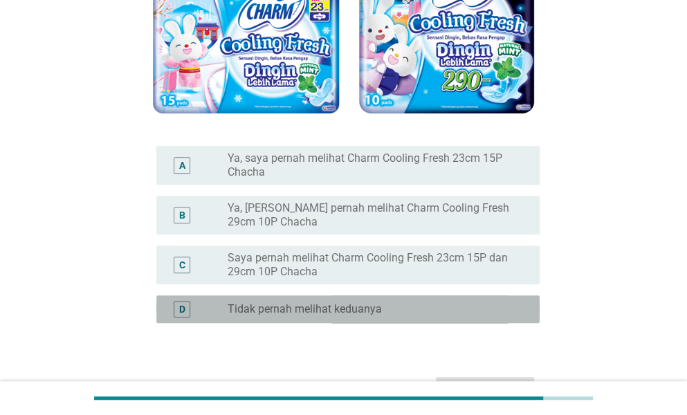
click at [439, 306] on div "radio_button_unchecked Tidak pernah melihat keduanya" at bounding box center [372, 309] width 290 height 14
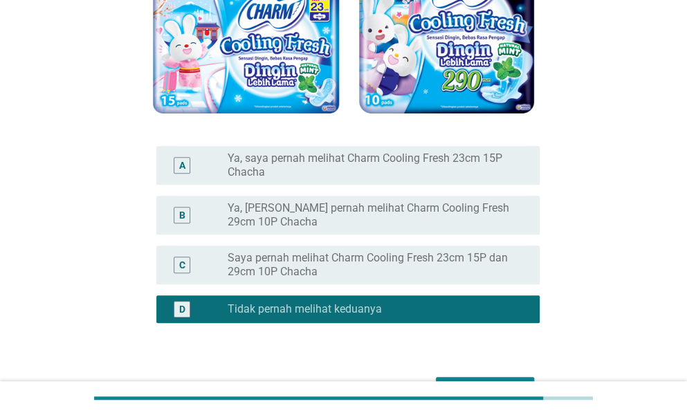
scroll to position [295, 0]
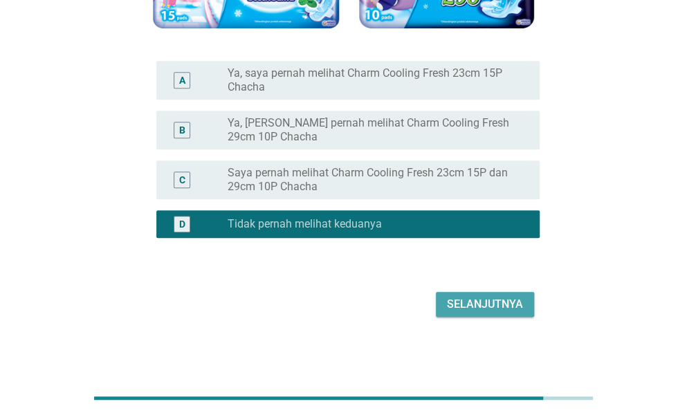
click at [496, 297] on div "Selanjutnya" at bounding box center [485, 304] width 76 height 17
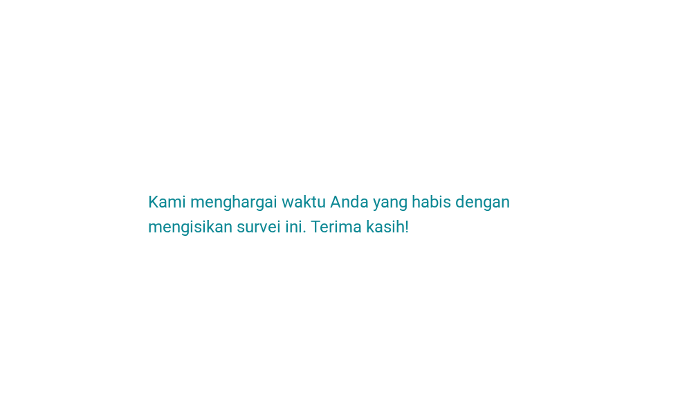
scroll to position [0, 0]
